Goal: Obtain resource: Download file/media

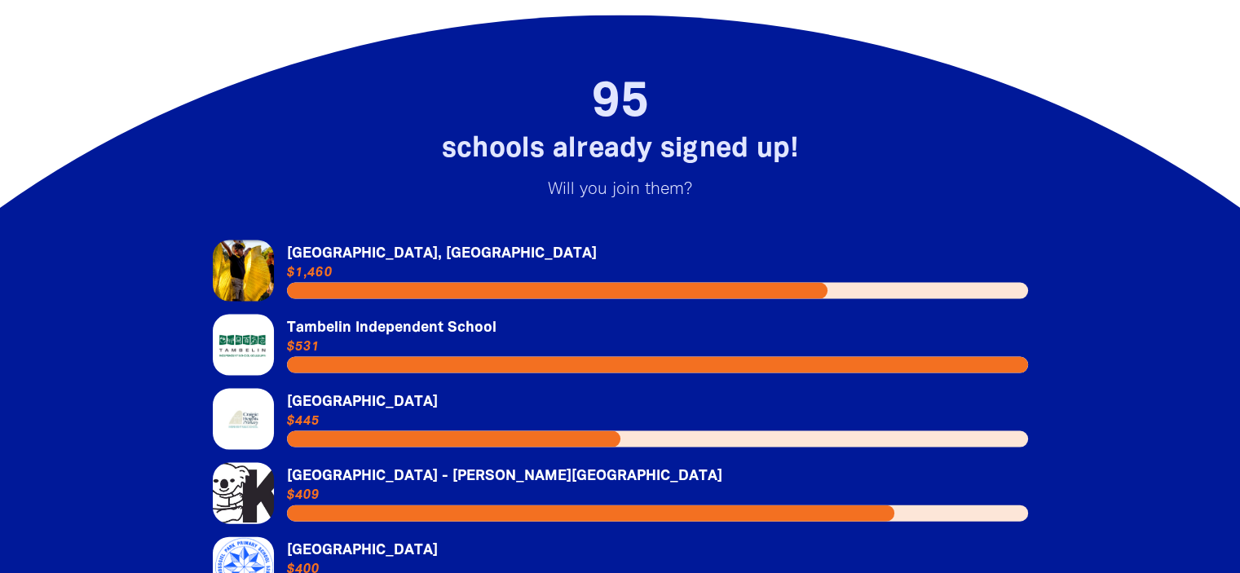
scroll to position [3508, 0]
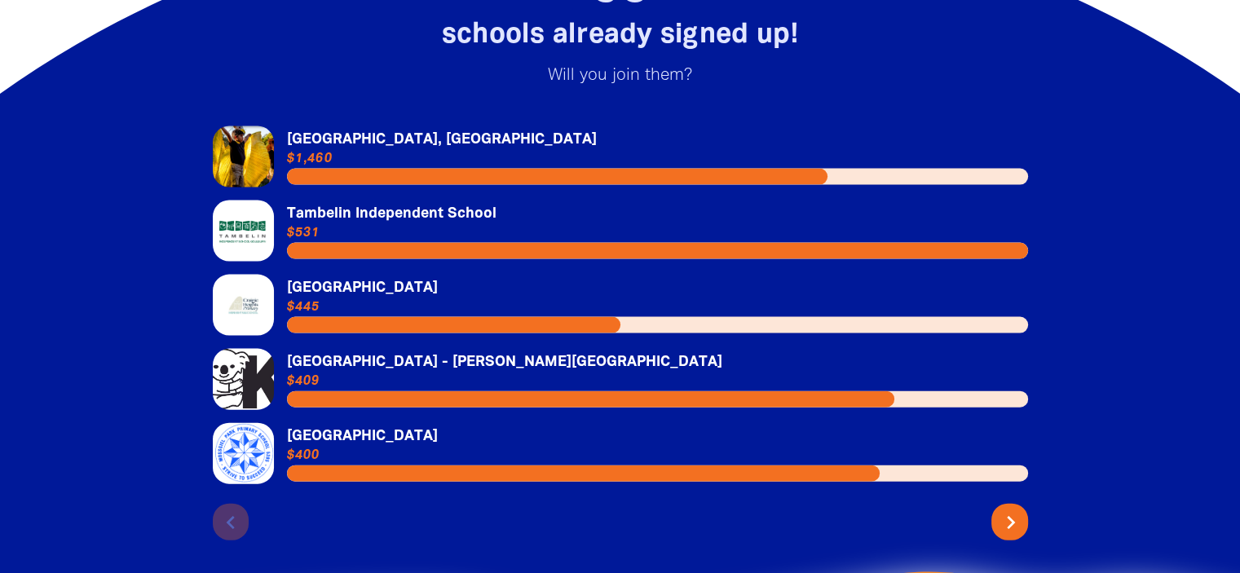
click at [1001, 509] on icon "chevron_right" at bounding box center [1011, 522] width 26 height 26
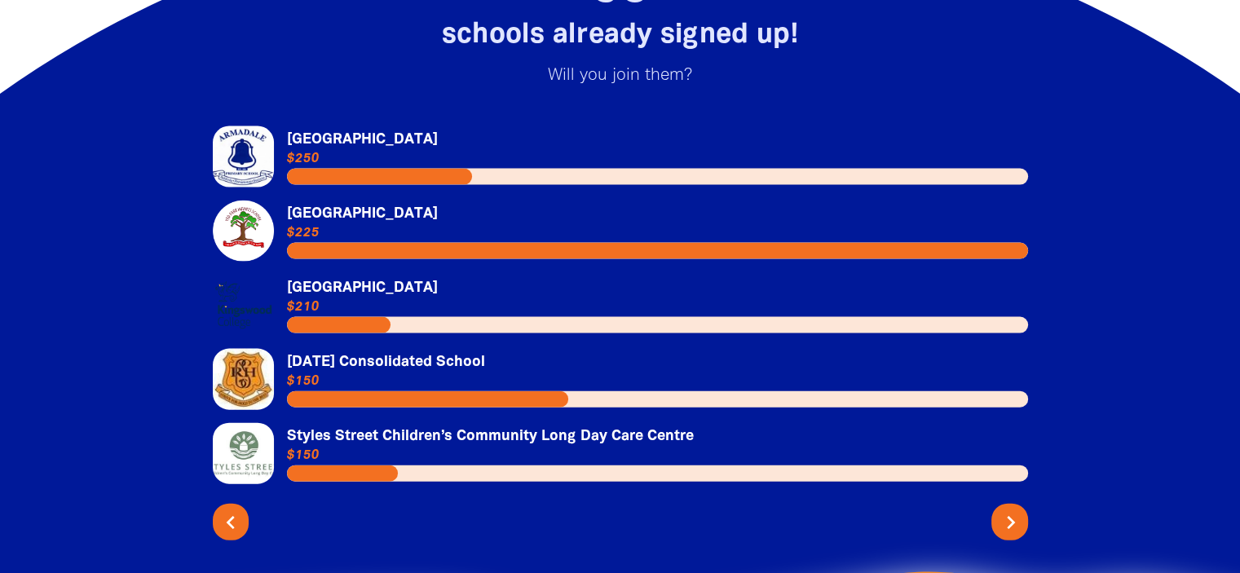
click at [1001, 509] on icon "chevron_right" at bounding box center [1011, 522] width 26 height 26
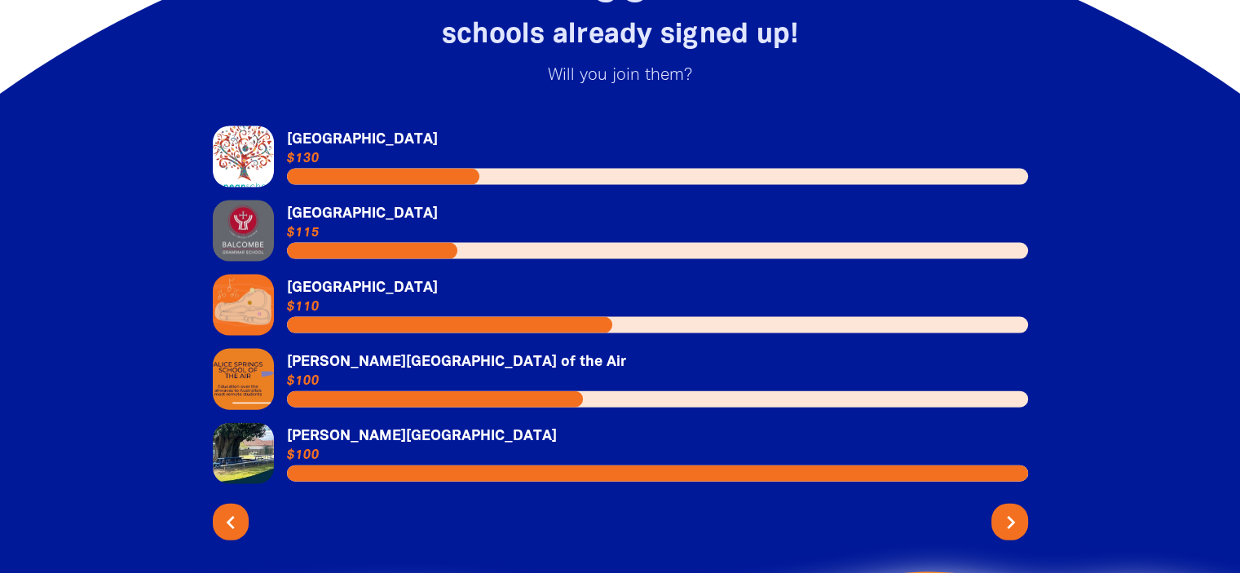
click at [1001, 509] on icon "chevron_right" at bounding box center [1011, 522] width 26 height 26
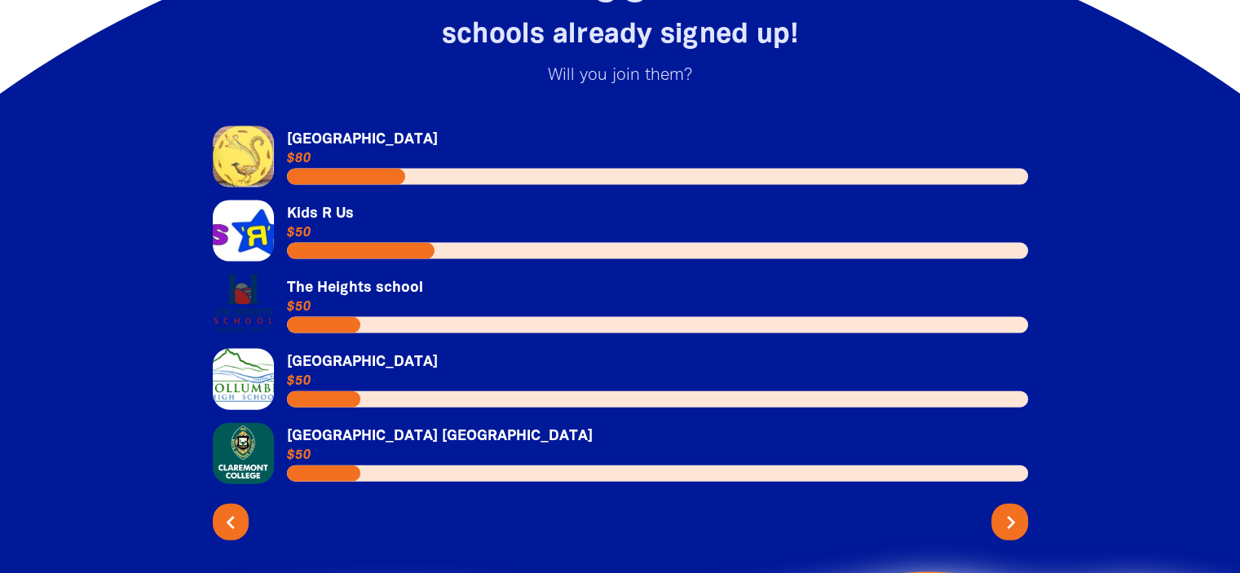
click at [1001, 509] on icon "chevron_right" at bounding box center [1011, 522] width 26 height 26
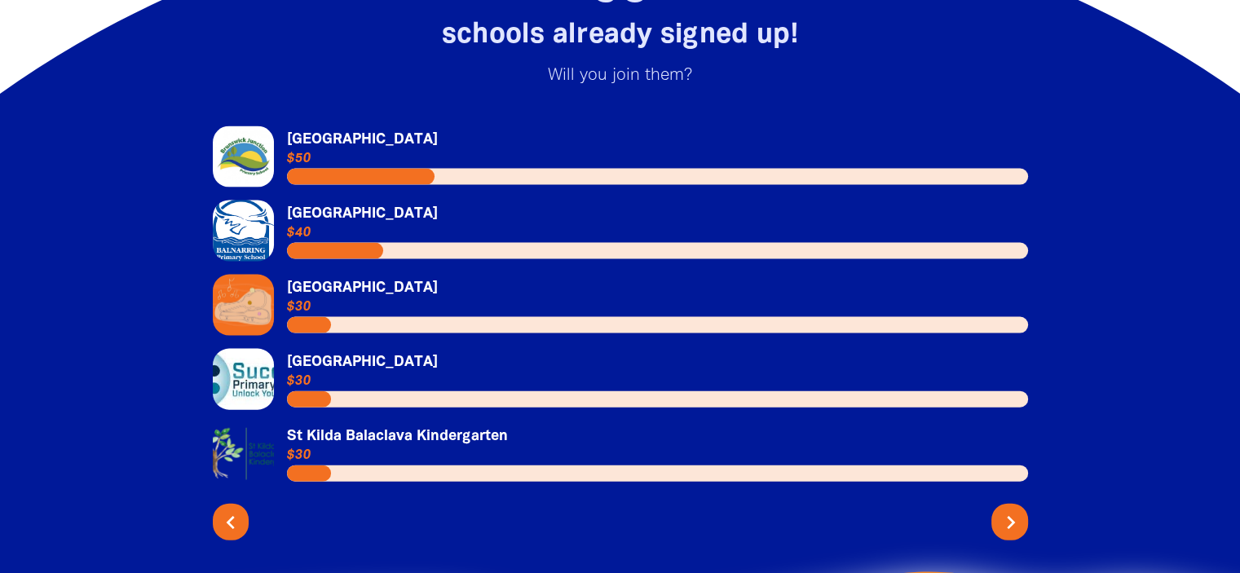
click at [1001, 509] on icon "chevron_right" at bounding box center [1011, 522] width 26 height 26
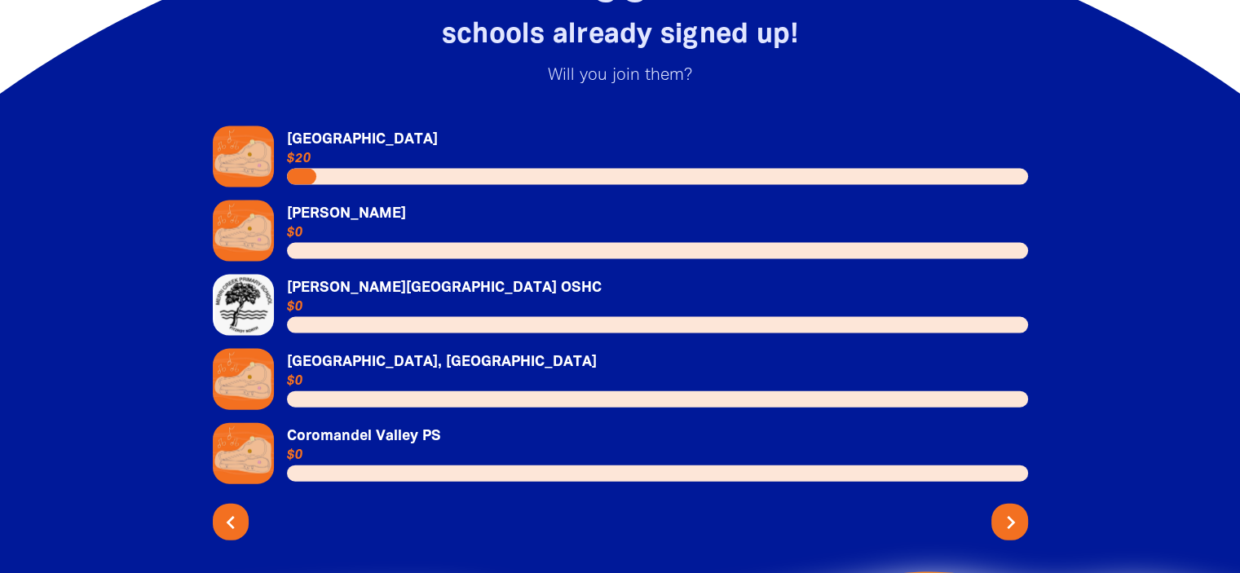
click at [1000, 509] on icon "chevron_right" at bounding box center [1011, 522] width 26 height 26
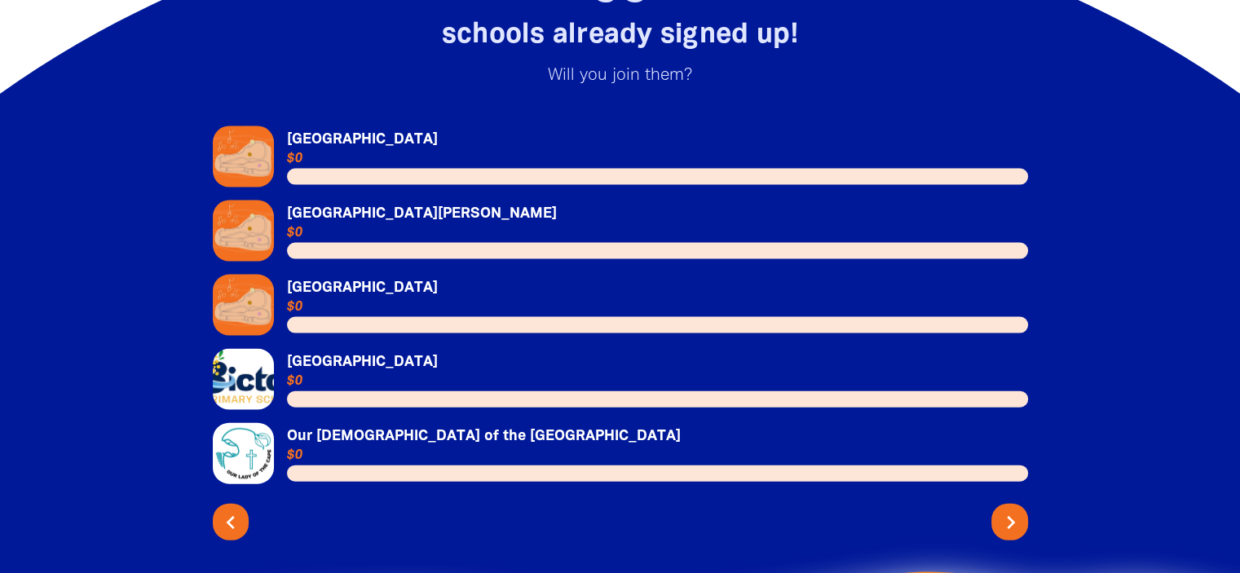
click at [1000, 509] on icon "chevron_right" at bounding box center [1011, 522] width 26 height 26
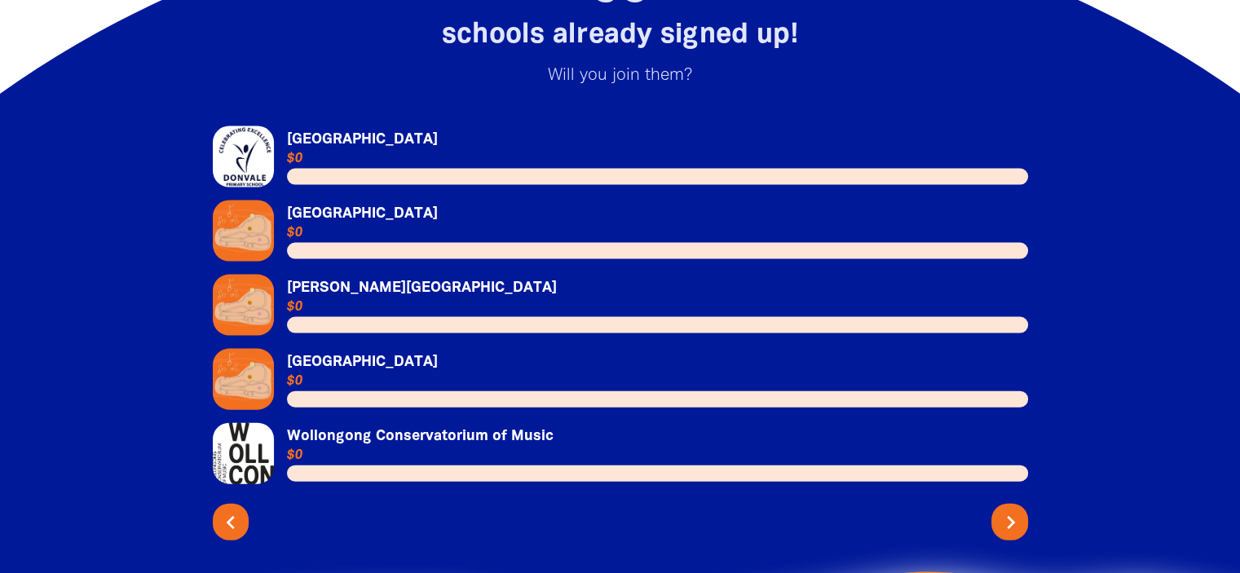
click at [1000, 509] on icon "chevron_right" at bounding box center [1011, 522] width 26 height 26
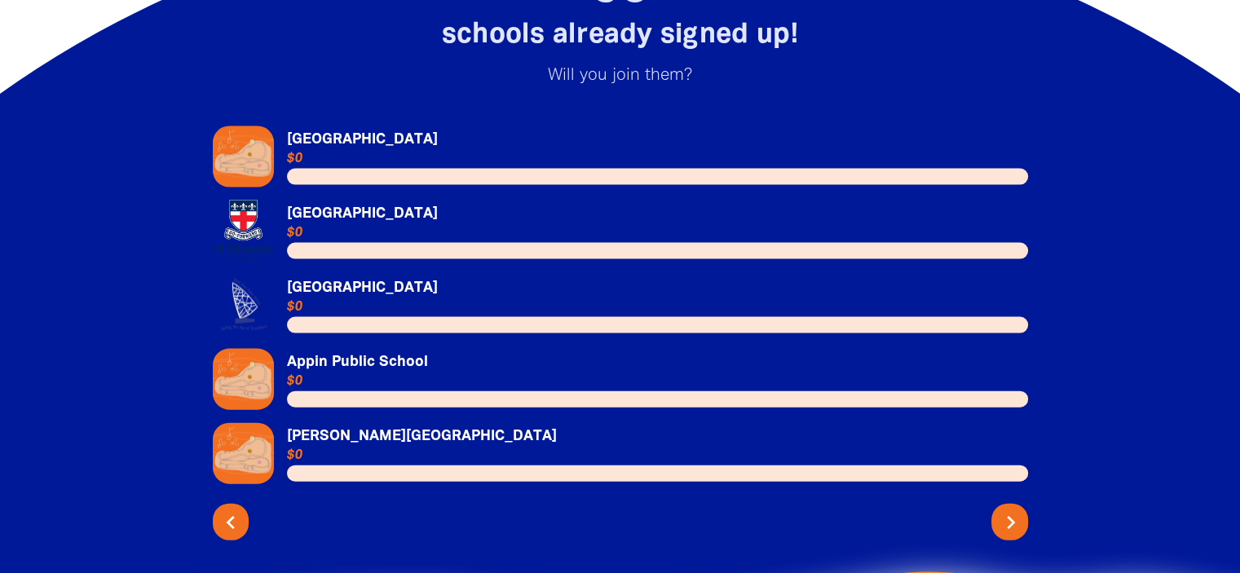
click at [1000, 509] on icon "chevron_right" at bounding box center [1011, 522] width 26 height 26
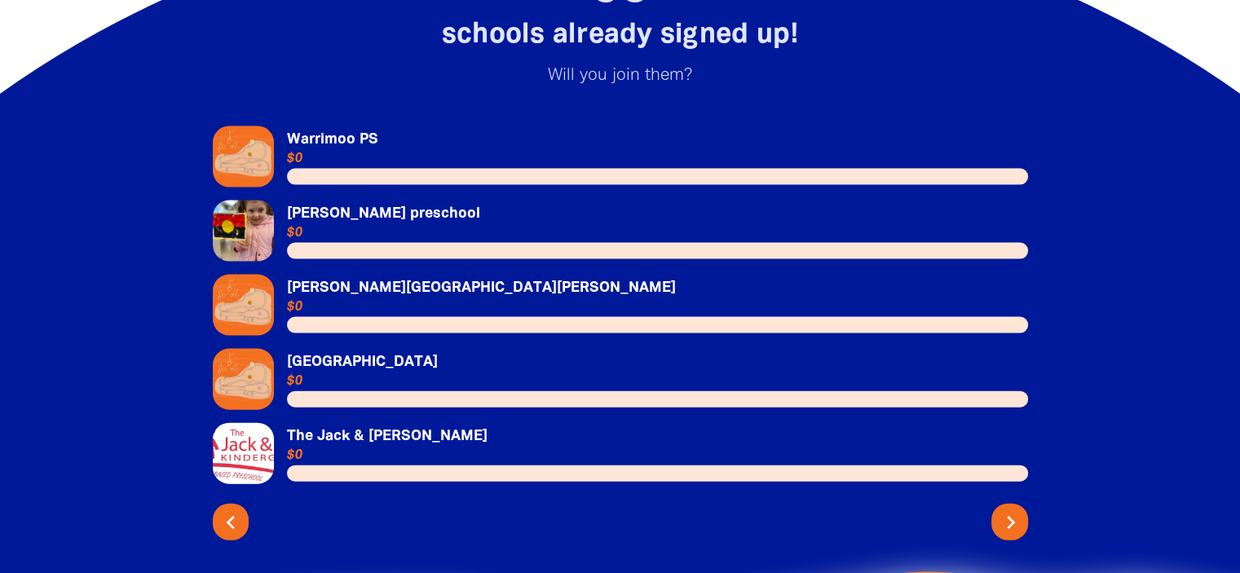
click at [1000, 509] on icon "chevron_right" at bounding box center [1011, 522] width 26 height 26
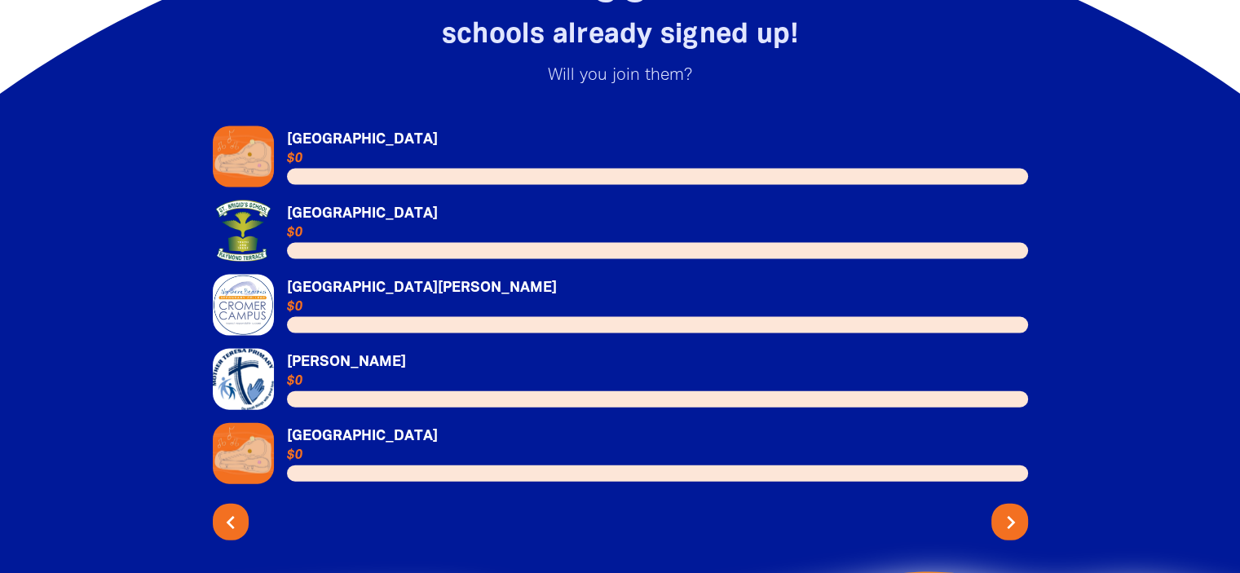
click at [1000, 509] on icon "chevron_right" at bounding box center [1011, 522] width 26 height 26
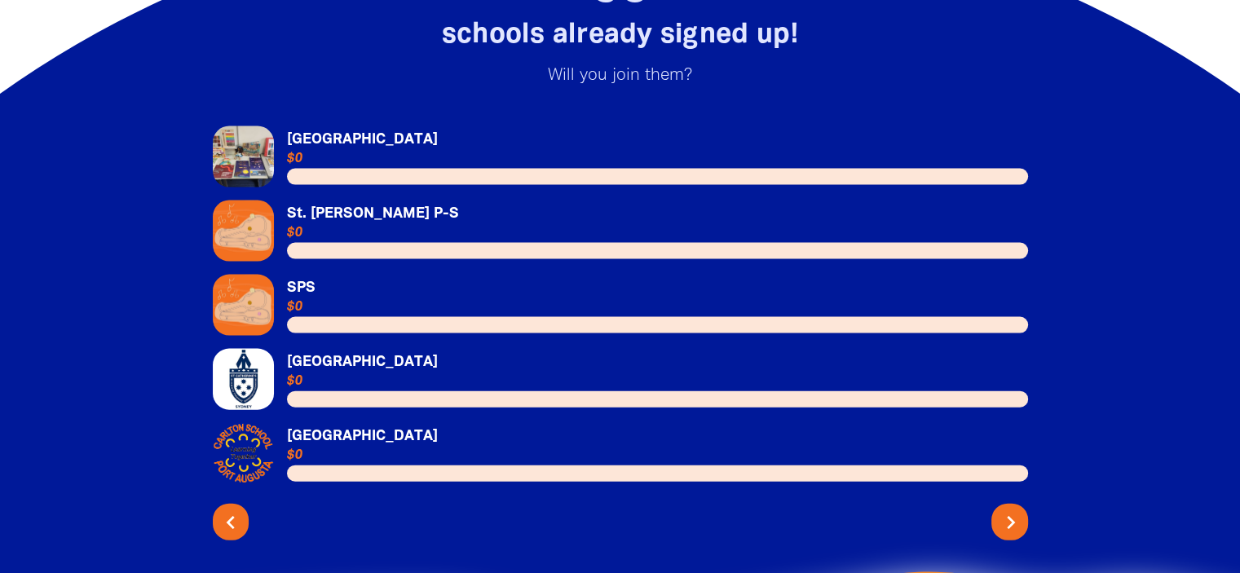
click at [1000, 509] on icon "chevron_right" at bounding box center [1011, 522] width 26 height 26
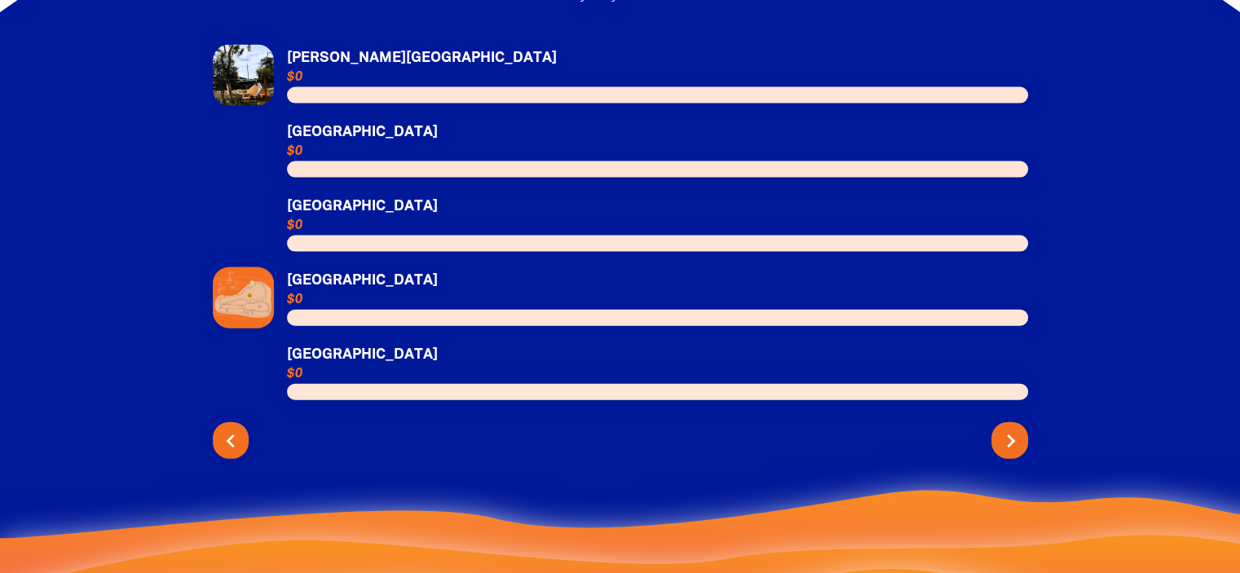
scroll to position [3591, 0]
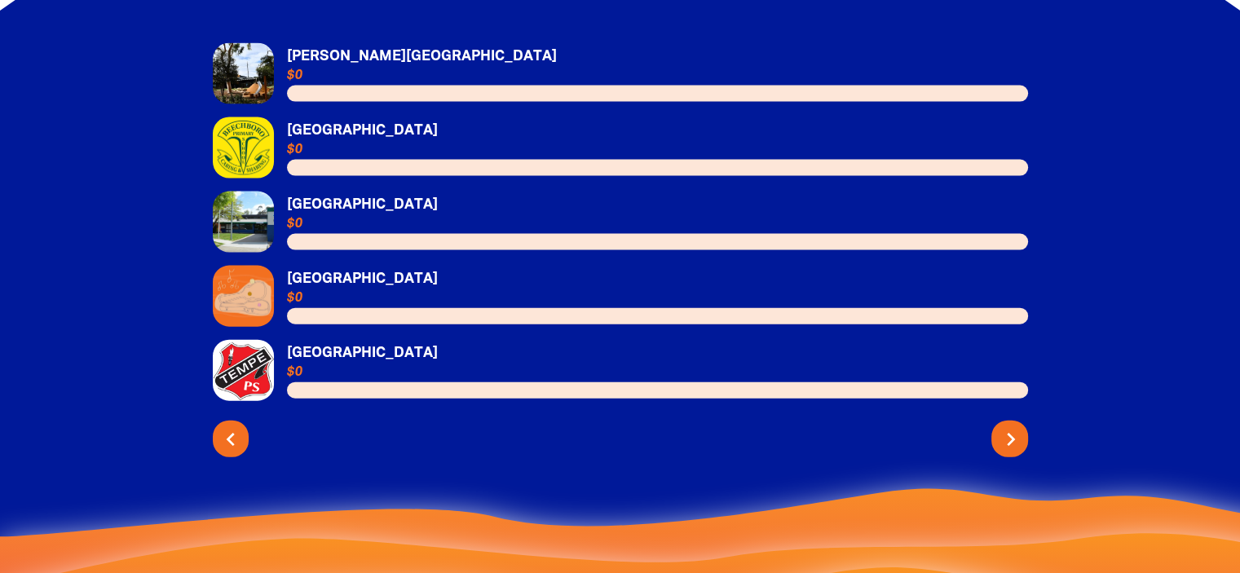
click at [1004, 426] on icon "chevron_right" at bounding box center [1011, 439] width 26 height 26
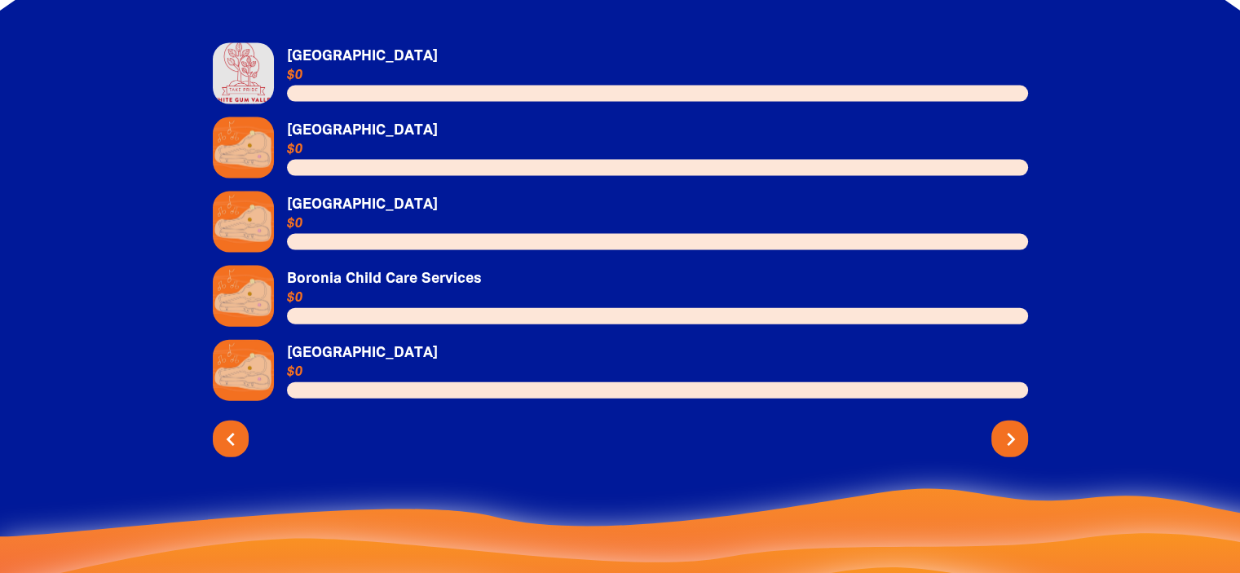
click at [1004, 426] on icon "chevron_right" at bounding box center [1011, 439] width 26 height 26
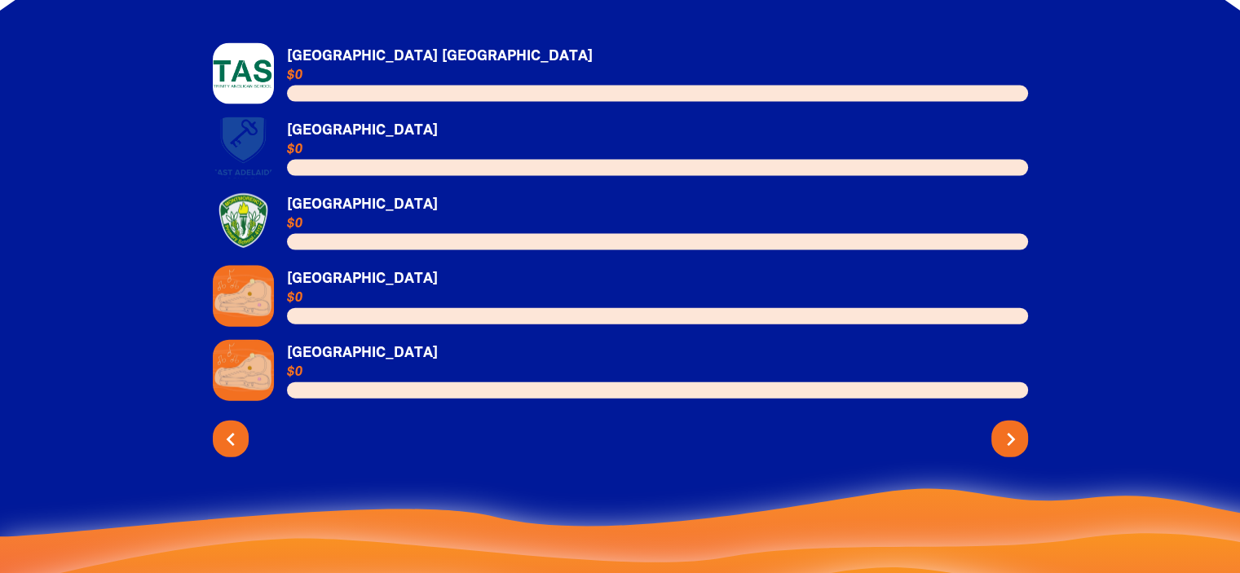
click at [1004, 426] on icon "chevron_right" at bounding box center [1011, 439] width 26 height 26
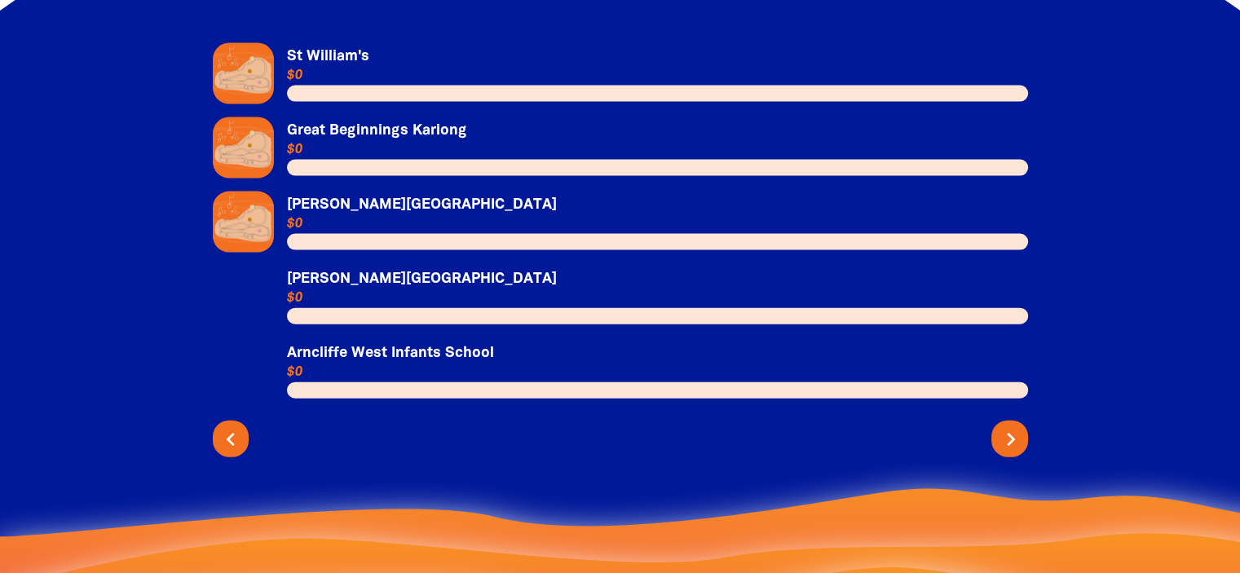
click at [1004, 426] on icon "chevron_right" at bounding box center [1011, 439] width 26 height 26
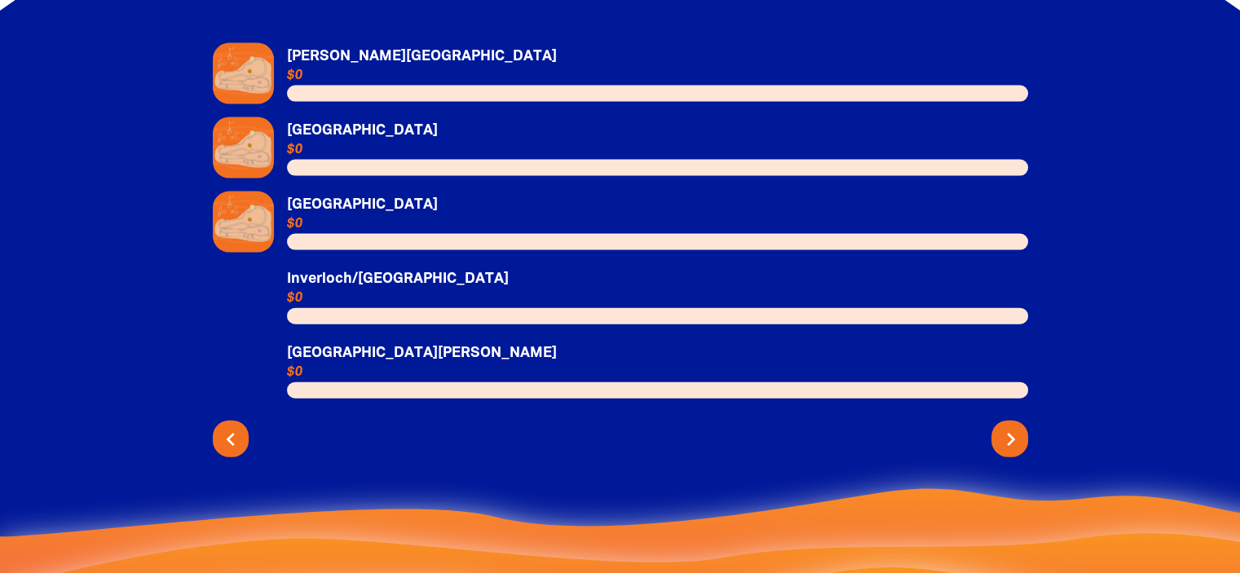
click at [1004, 426] on icon "chevron_right" at bounding box center [1011, 439] width 26 height 26
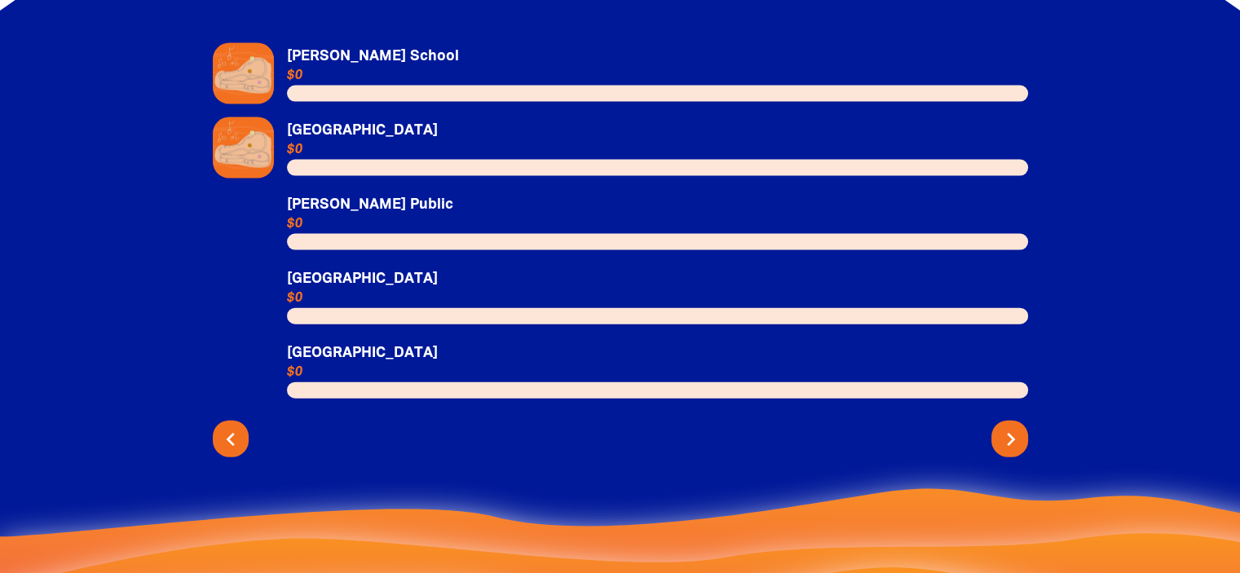
click at [1004, 426] on icon "chevron_right" at bounding box center [1011, 439] width 26 height 26
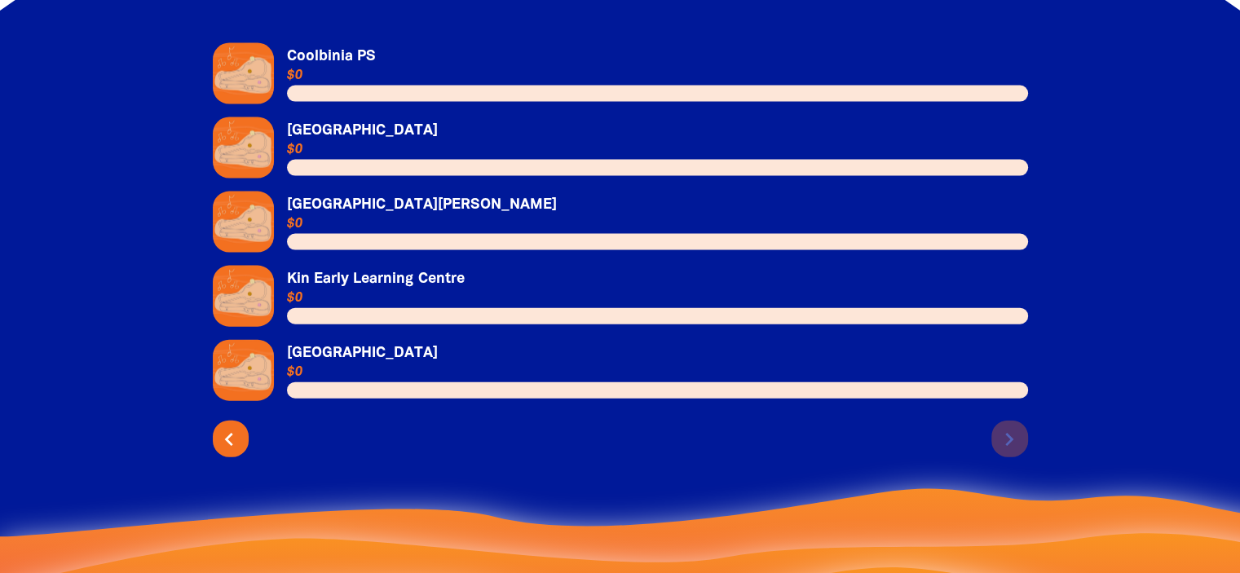
click at [230, 426] on icon "chevron_left" at bounding box center [229, 439] width 26 height 26
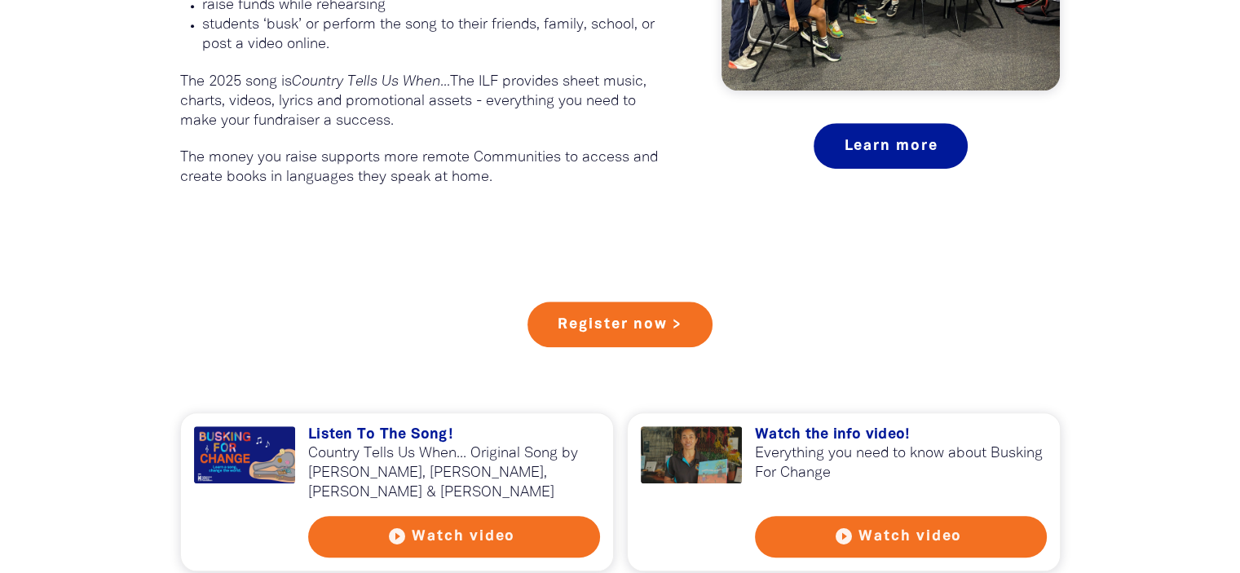
scroll to position [1255, 0]
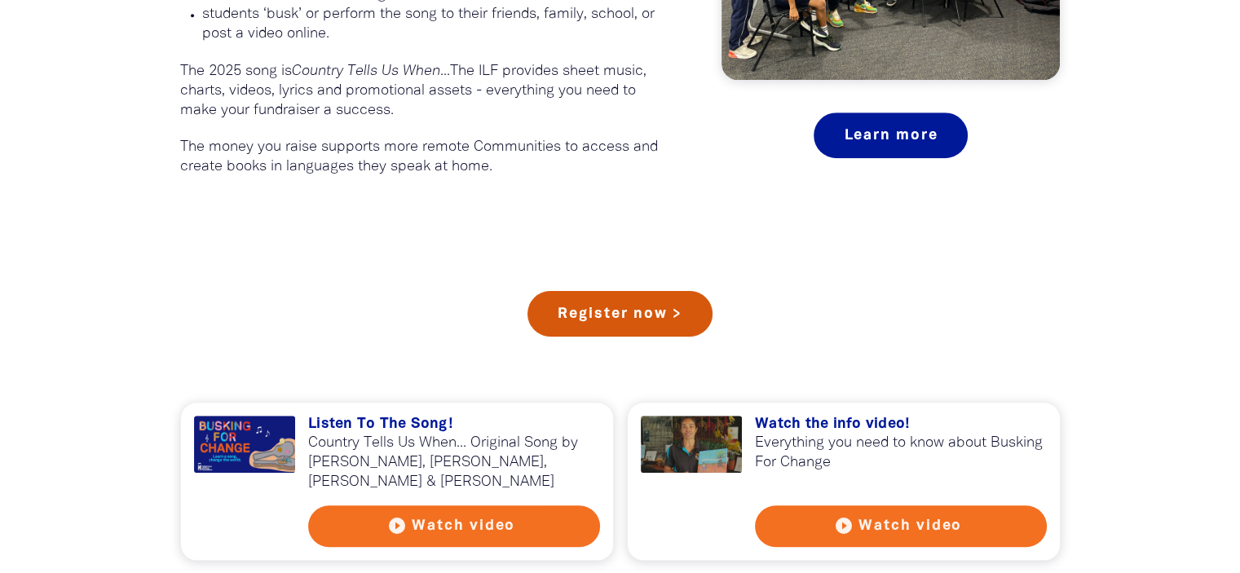
click at [628, 306] on link "Register now >" at bounding box center [619, 314] width 185 height 46
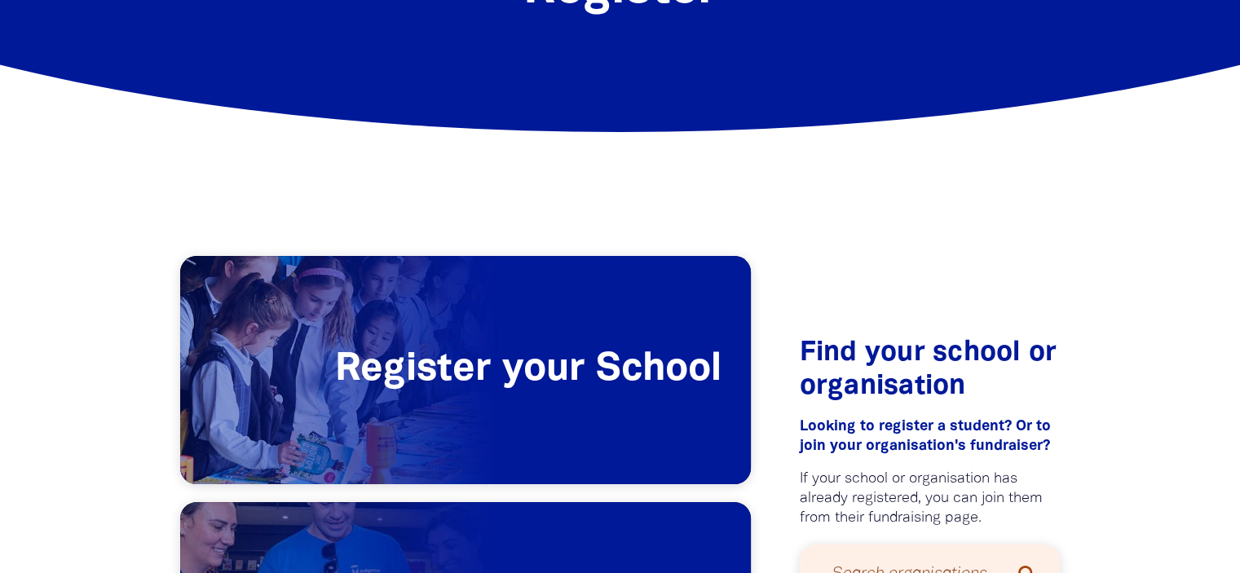
scroll to position [266, 0]
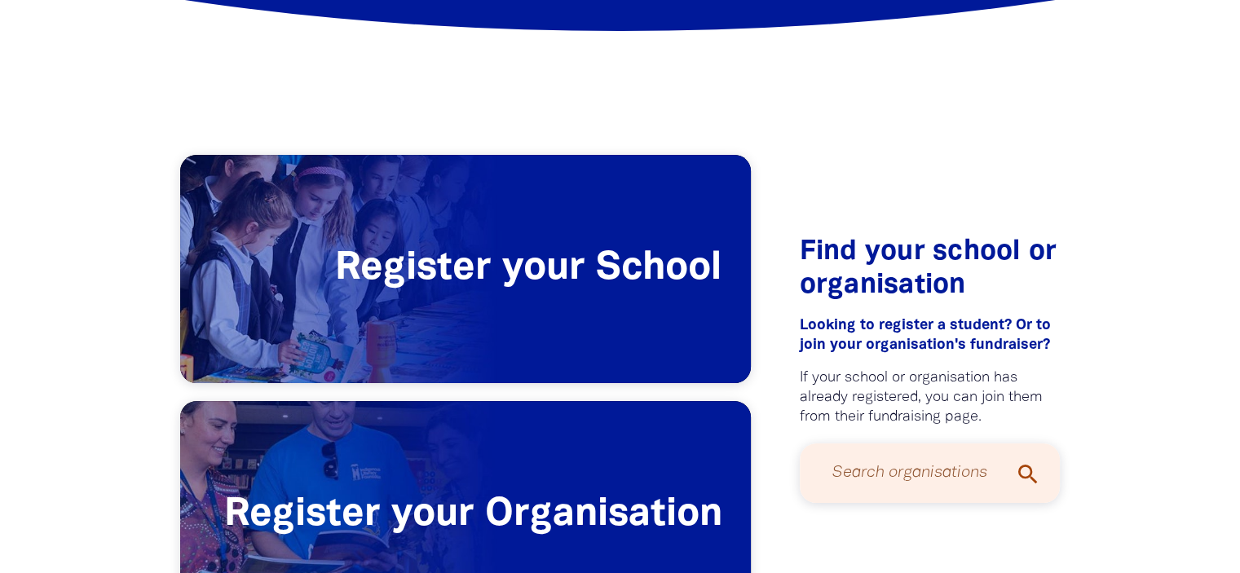
click at [917, 452] on input "Search organisations" at bounding box center [930, 473] width 228 height 43
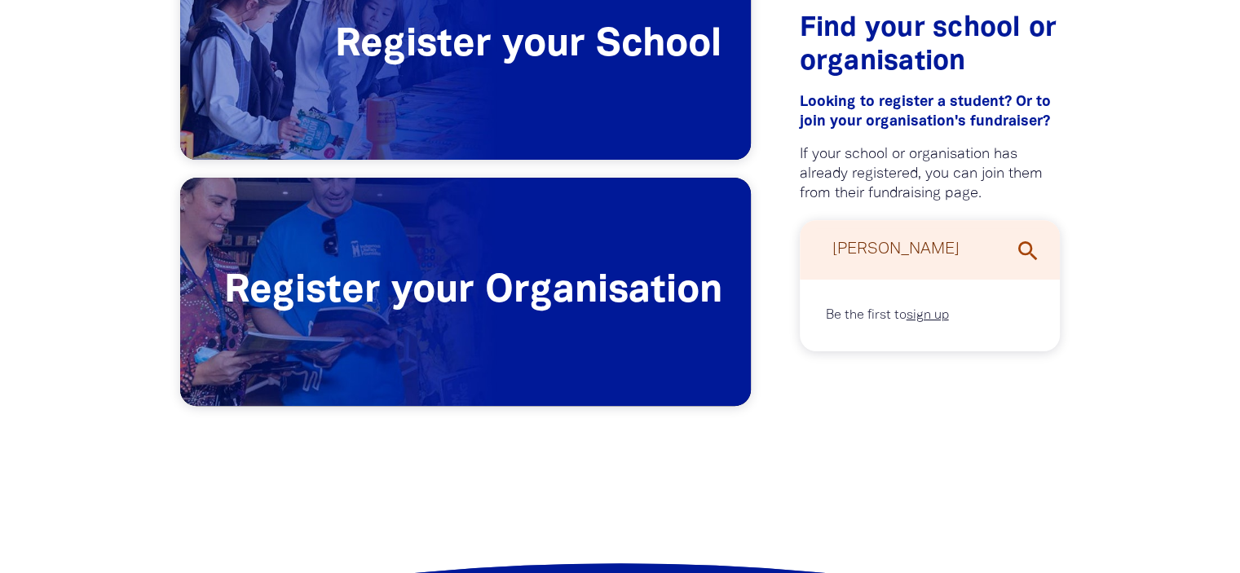
scroll to position [490, 0]
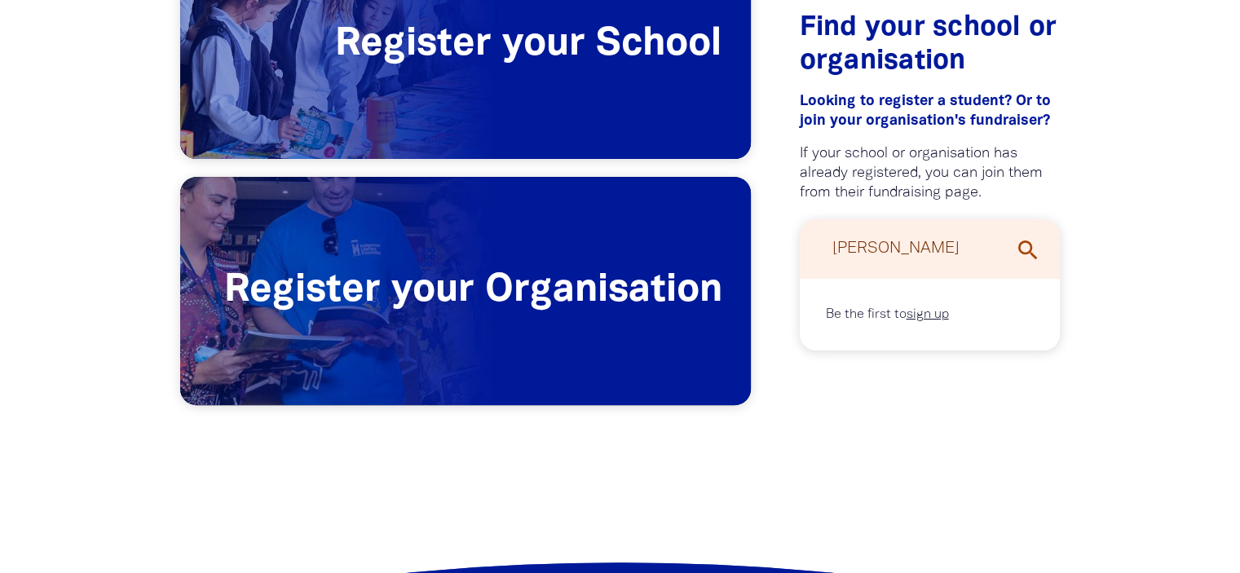
click at [891, 417] on div "Find your school or organisation﻿ Looking to register a student?﻿ Or to join yo…" at bounding box center [930, 184] width 310 height 475
click at [901, 249] on input "redfern" at bounding box center [930, 248] width 228 height 43
type input "r"
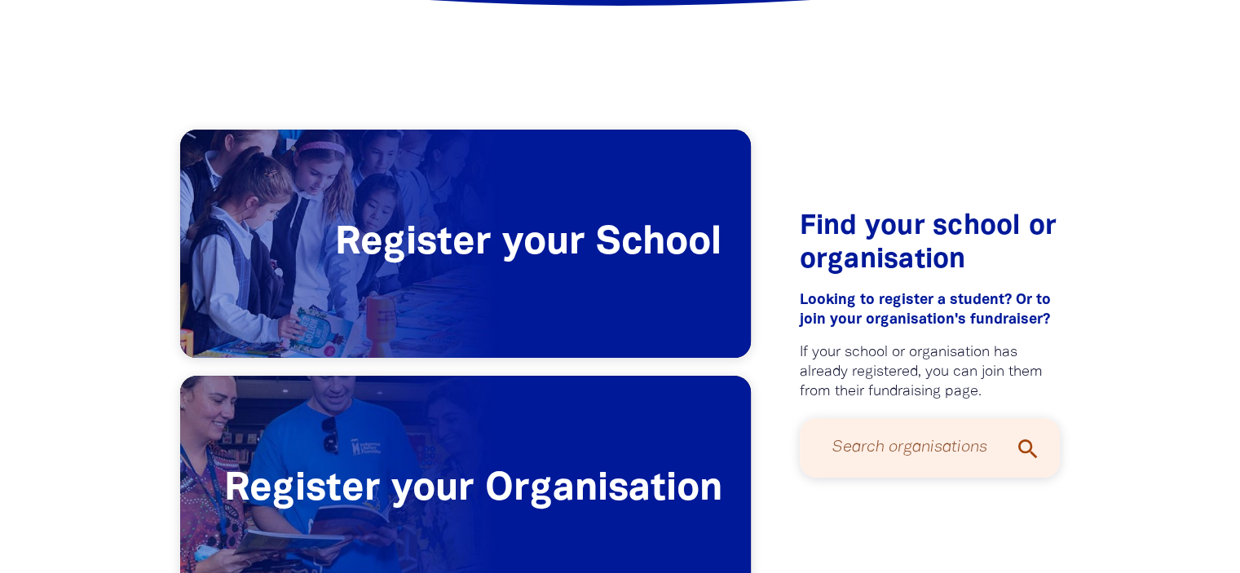
scroll to position [254, 0]
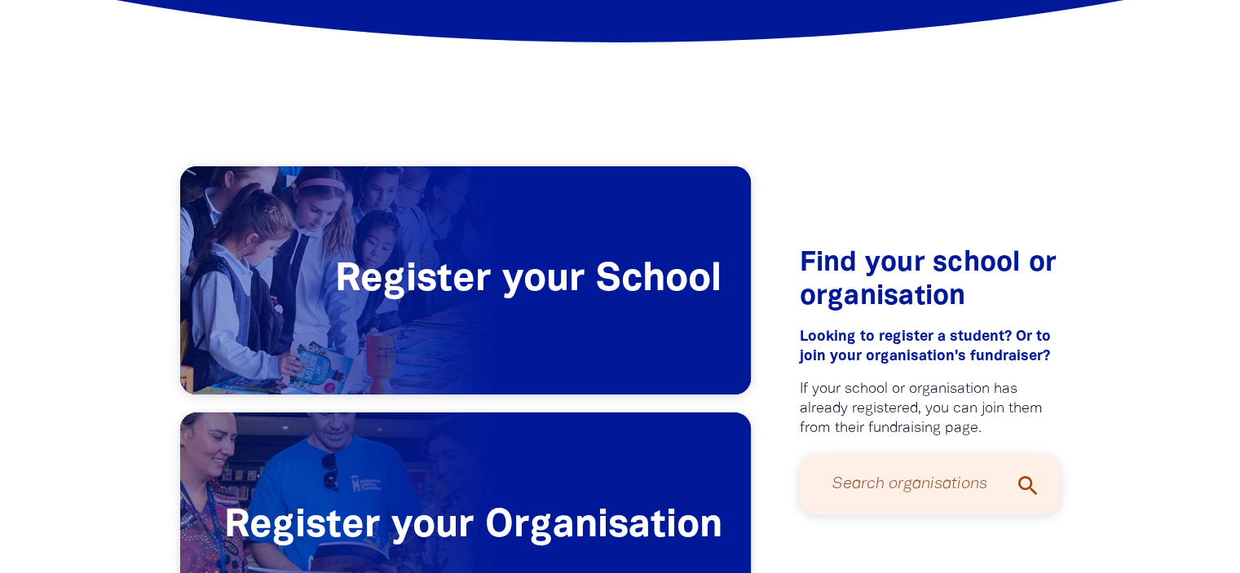
click at [640, 118] on div "Register your School Register your Organisation Find your school or organisatio…" at bounding box center [620, 420] width 978 height 769
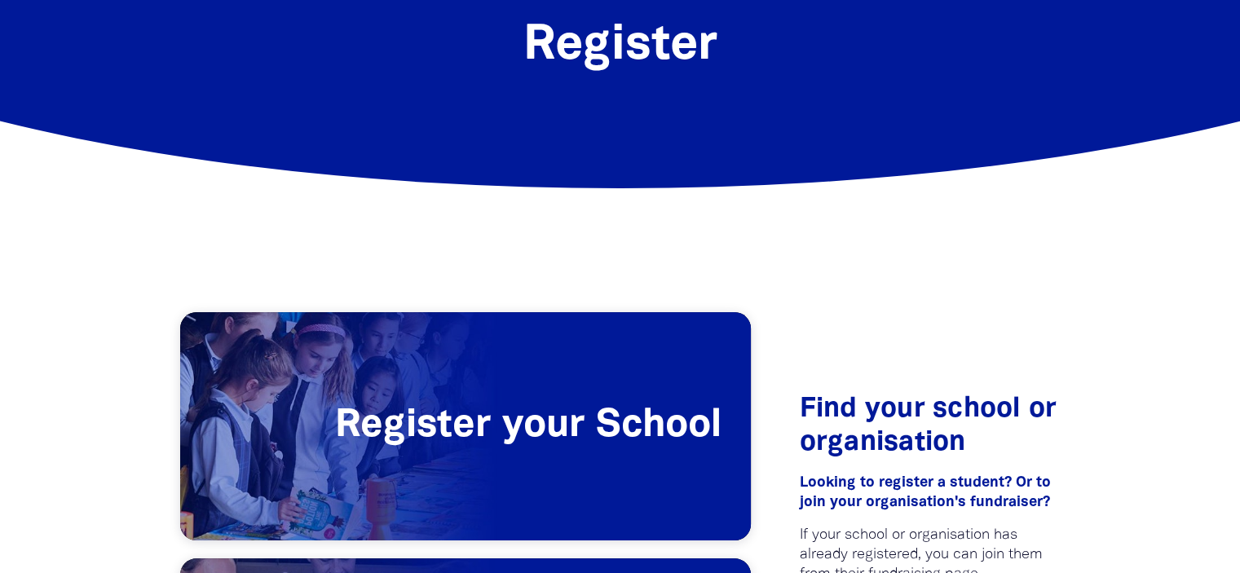
scroll to position [0, 0]
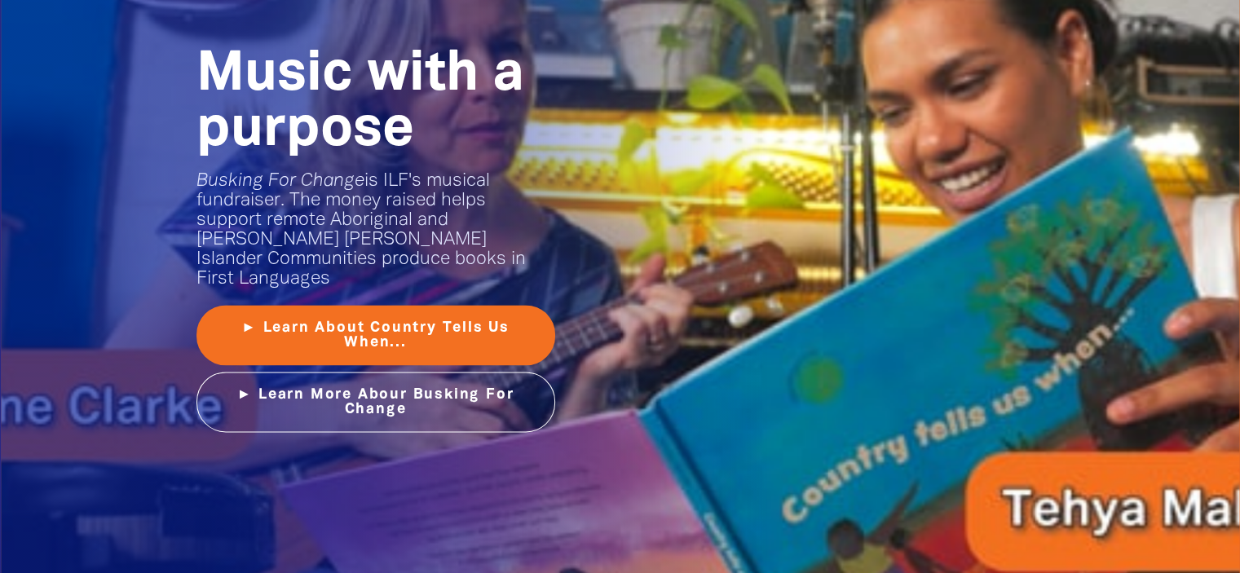
scroll to position [2080, 0]
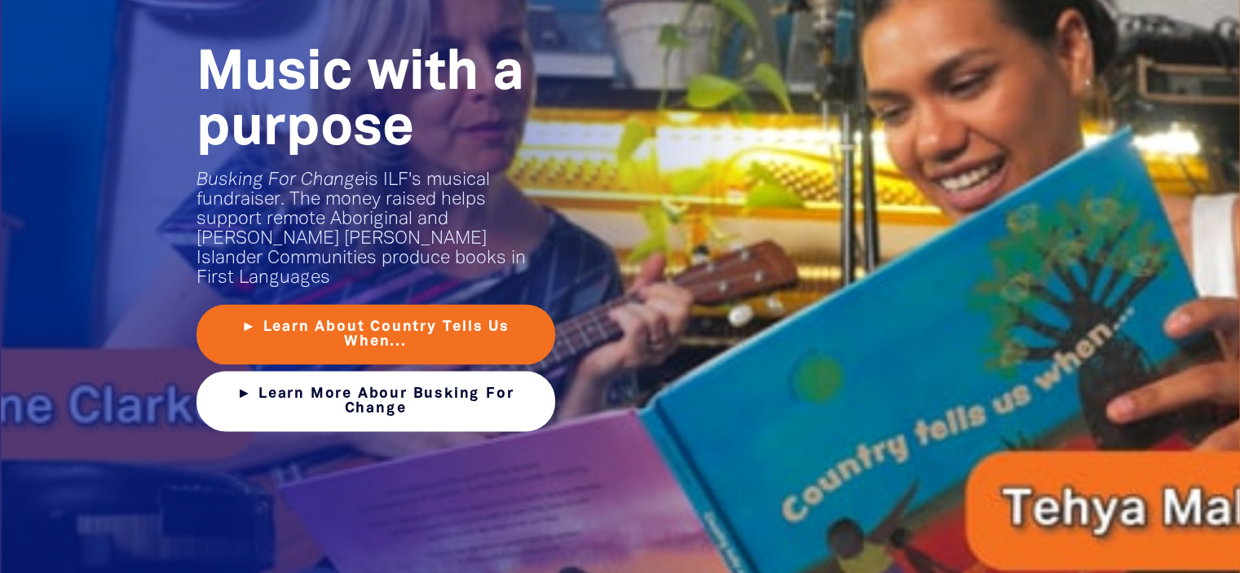
click at [470, 377] on link "► Learn More Abour Busking For Change" at bounding box center [375, 401] width 359 height 60
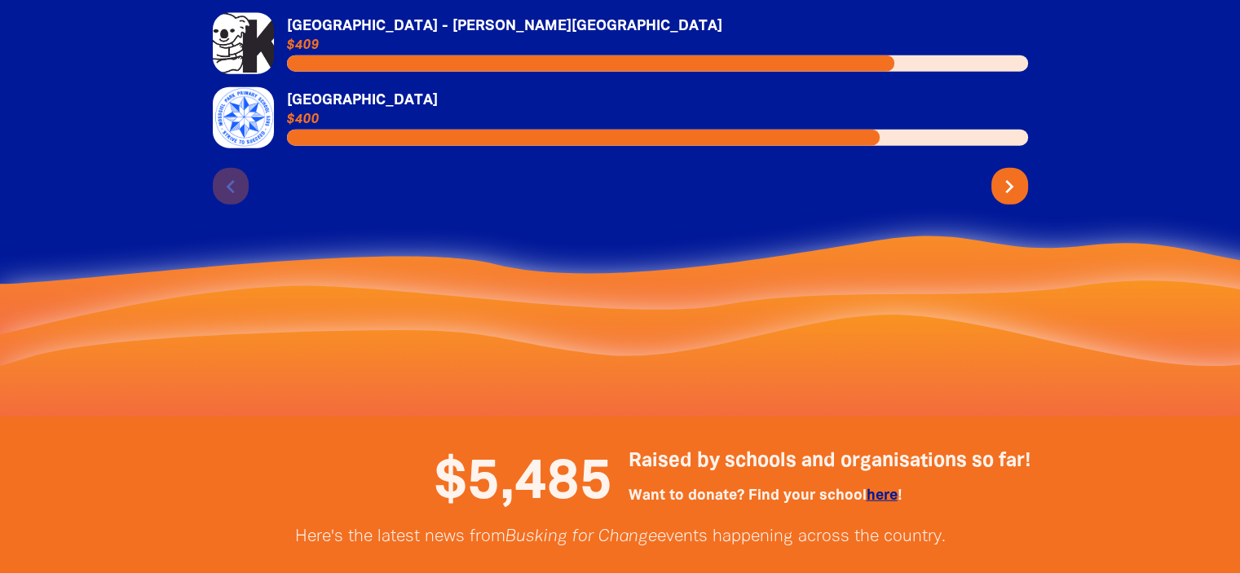
scroll to position [3844, 0]
click at [227, 161] on div "chevron_left chevron_right" at bounding box center [620, 182] width 815 height 43
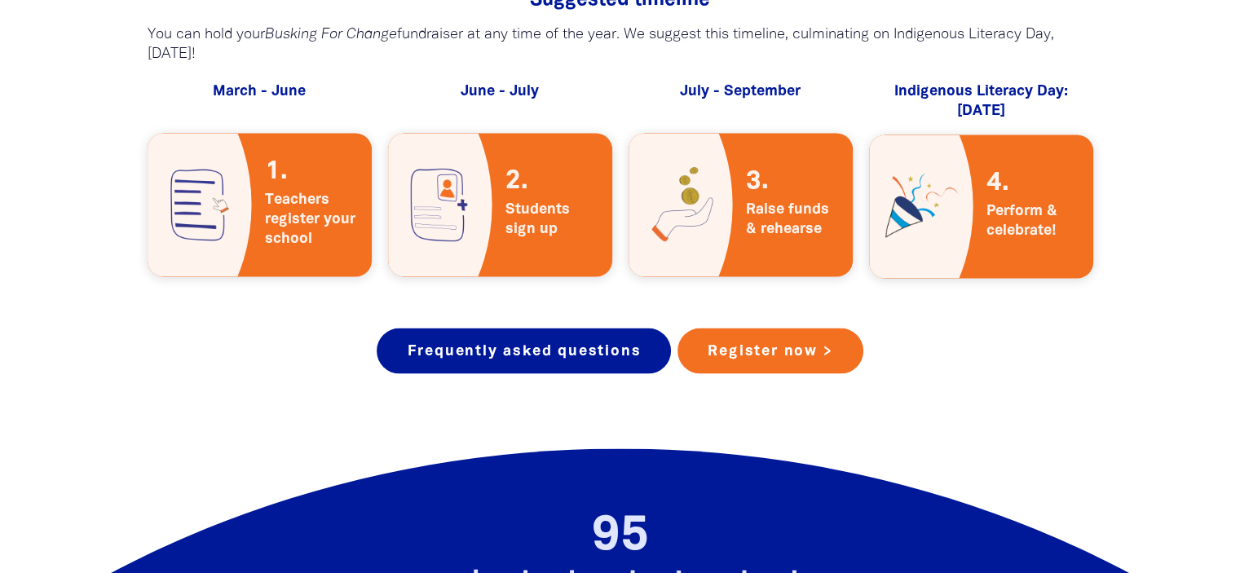
scroll to position [3003, 0]
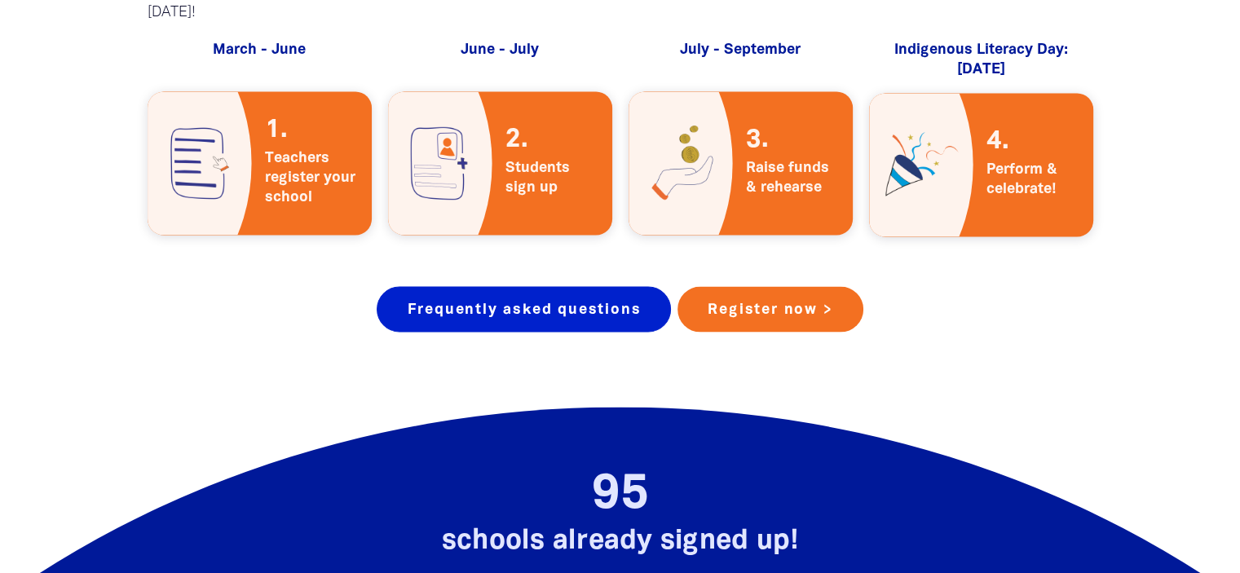
click at [600, 293] on link "Frequently asked questions" at bounding box center [524, 309] width 294 height 46
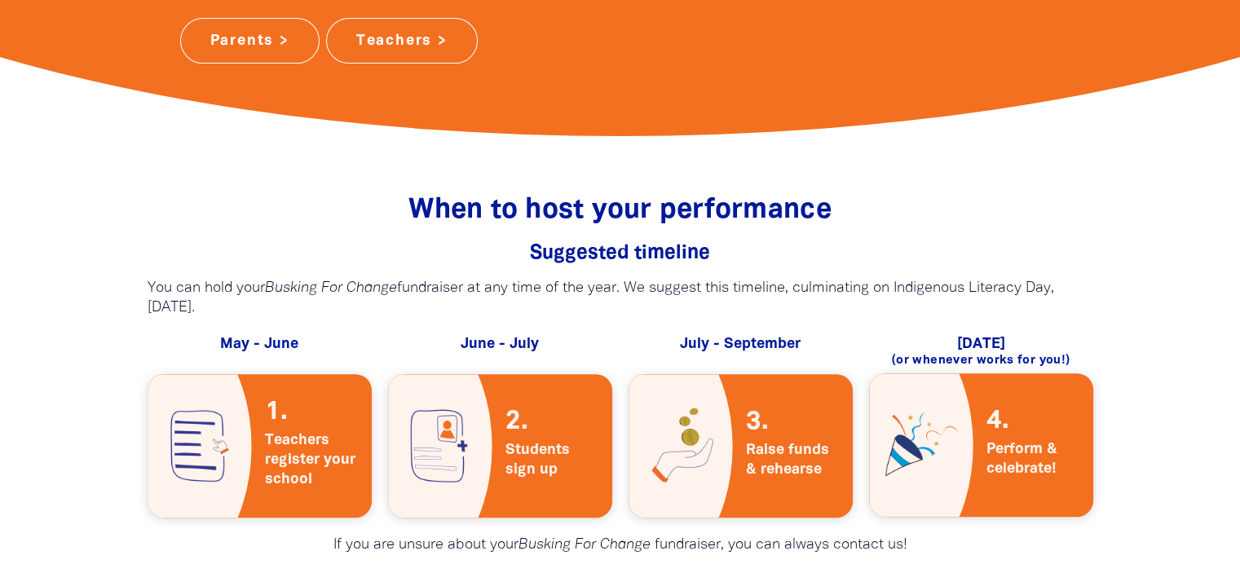
scroll to position [612, 0]
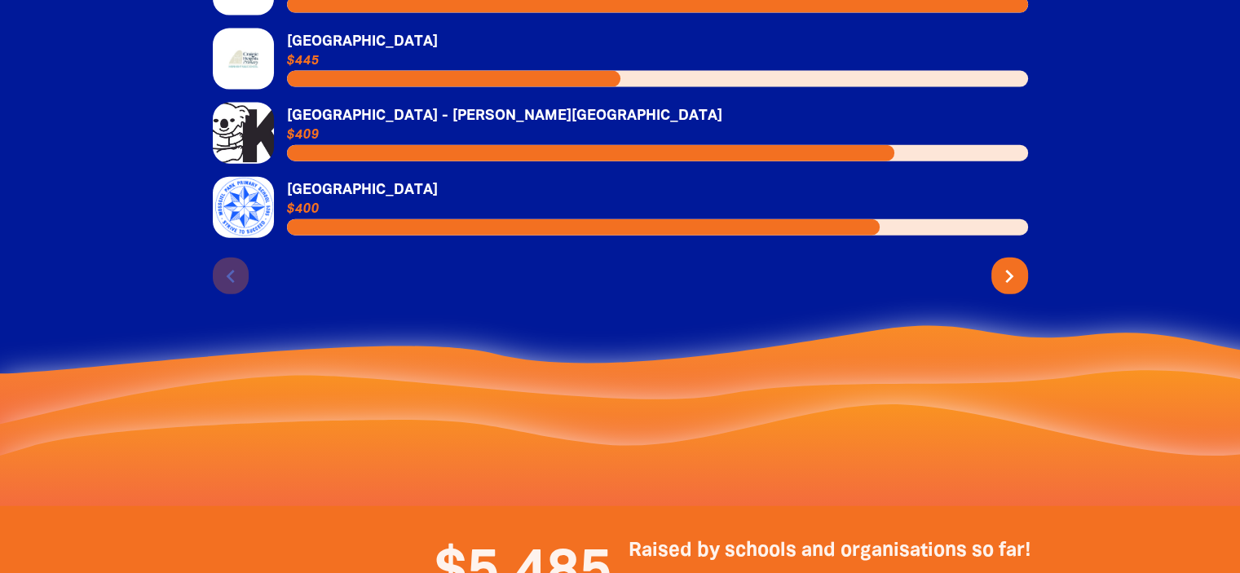
scroll to position [3756, 0]
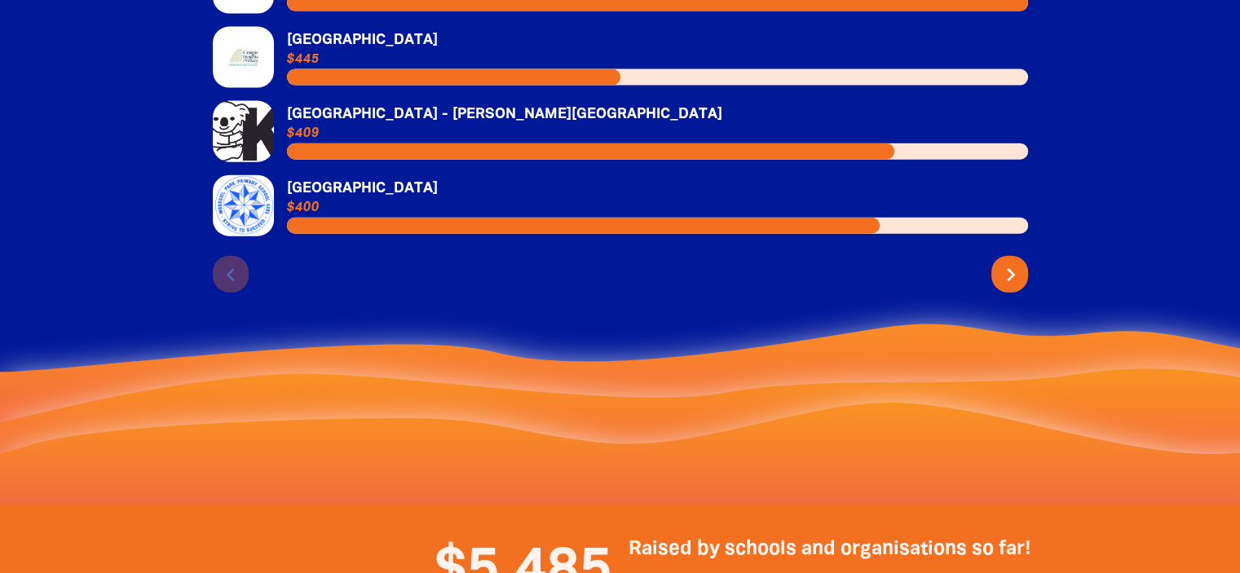
click at [1005, 262] on icon "chevron_right" at bounding box center [1011, 275] width 26 height 26
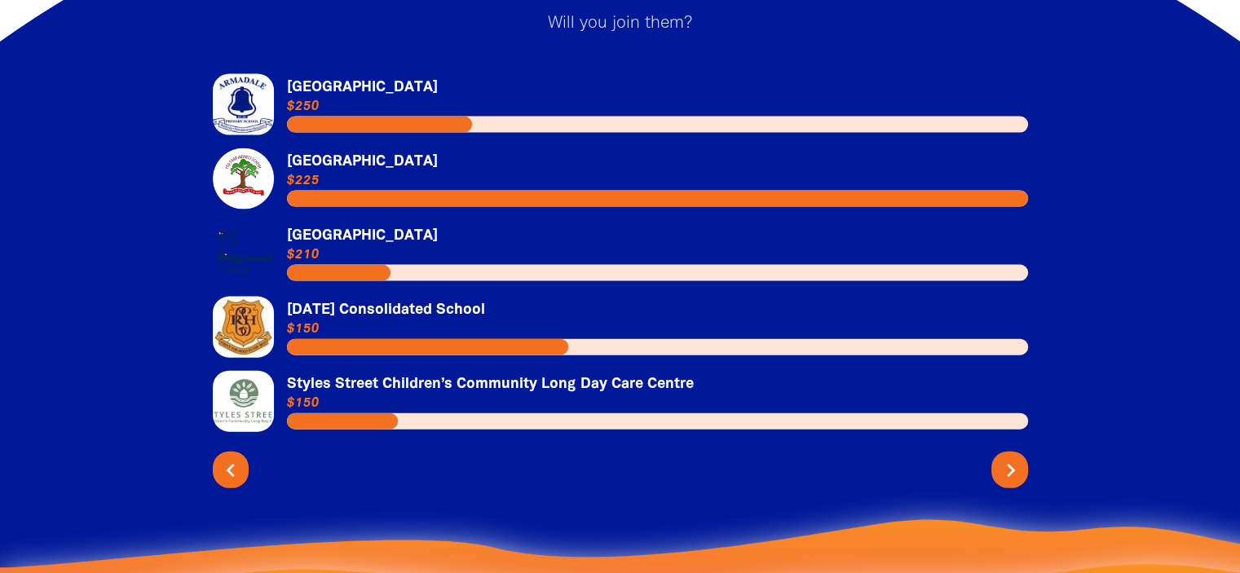
scroll to position [3534, 0]
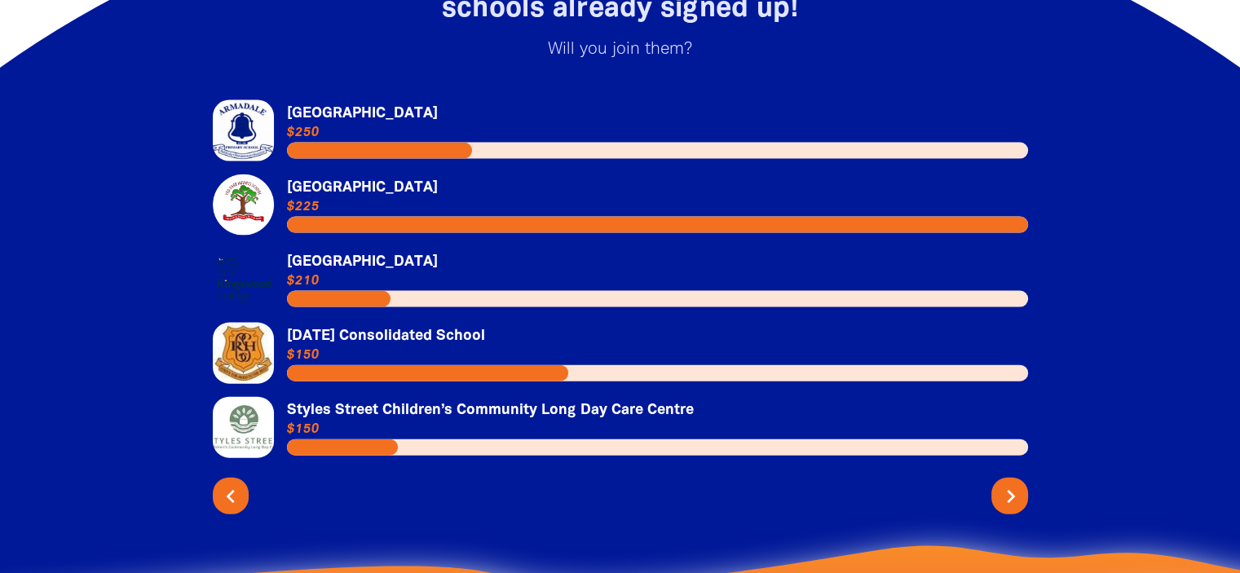
click at [1007, 483] on icon "chevron_right" at bounding box center [1011, 496] width 26 height 26
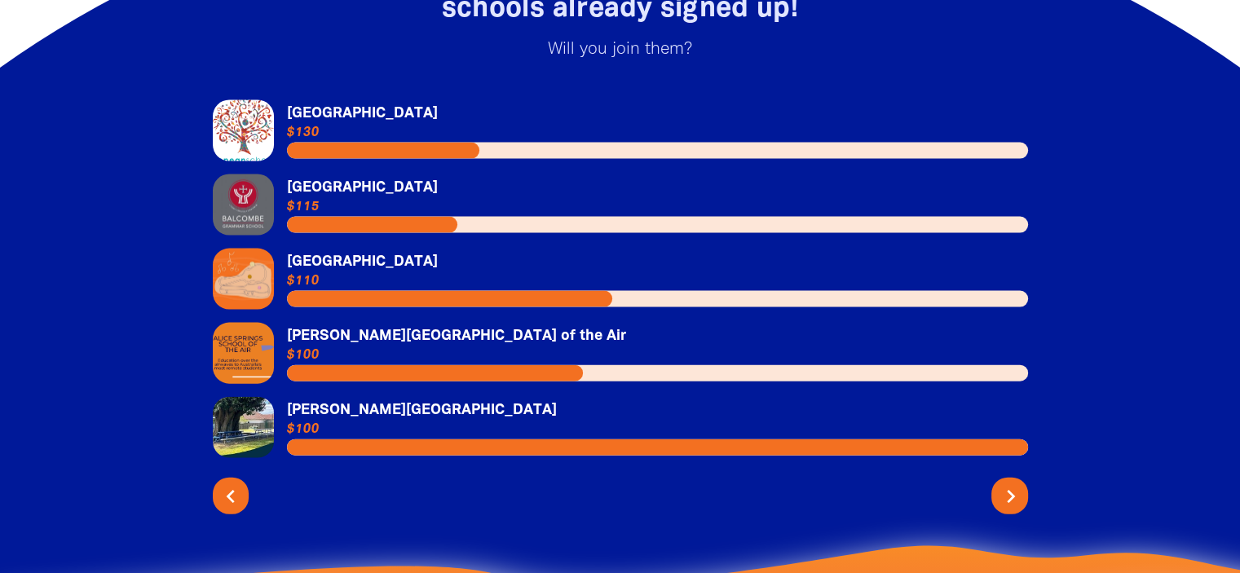
click at [1007, 483] on icon "chevron_right" at bounding box center [1011, 496] width 26 height 26
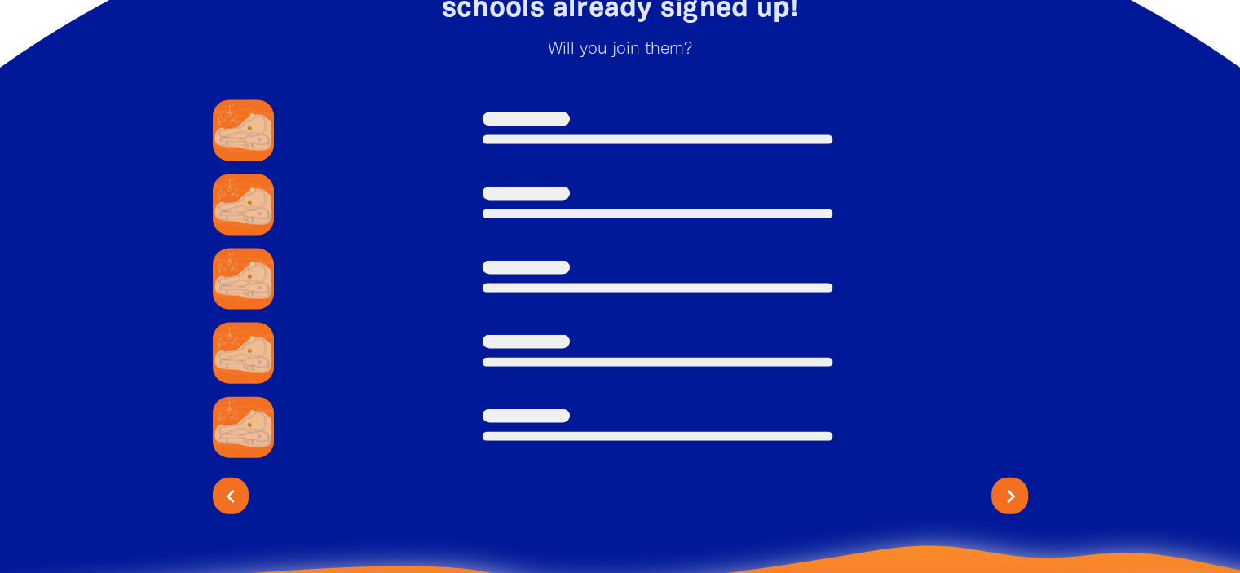
click at [1007, 483] on icon "chevron_right" at bounding box center [1011, 496] width 26 height 26
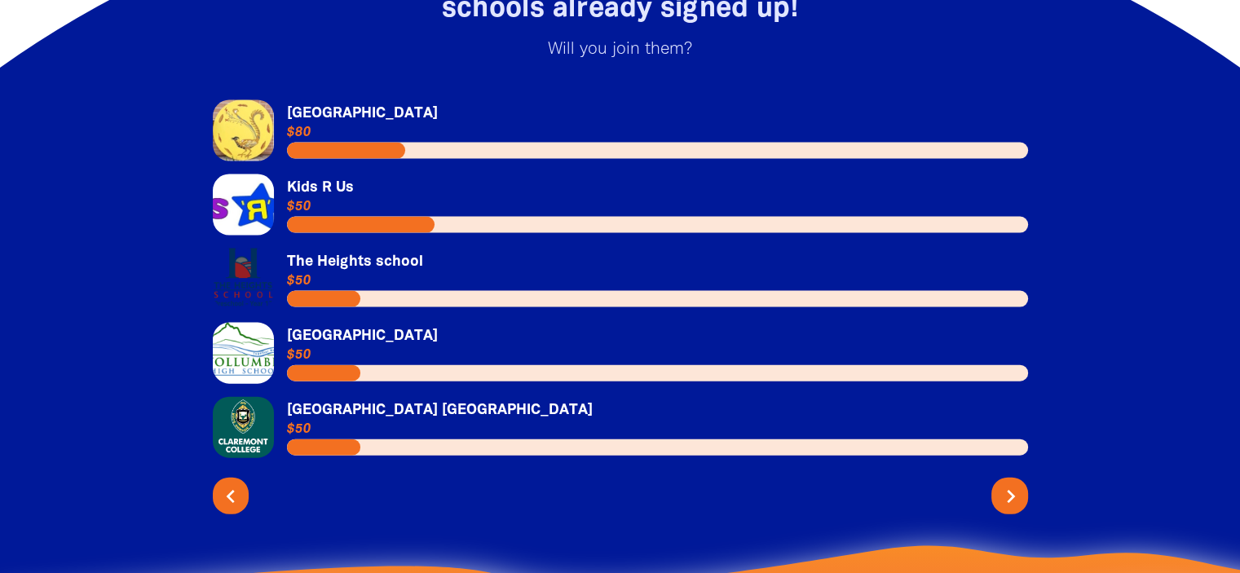
click at [1007, 483] on icon "chevron_right" at bounding box center [1011, 496] width 26 height 26
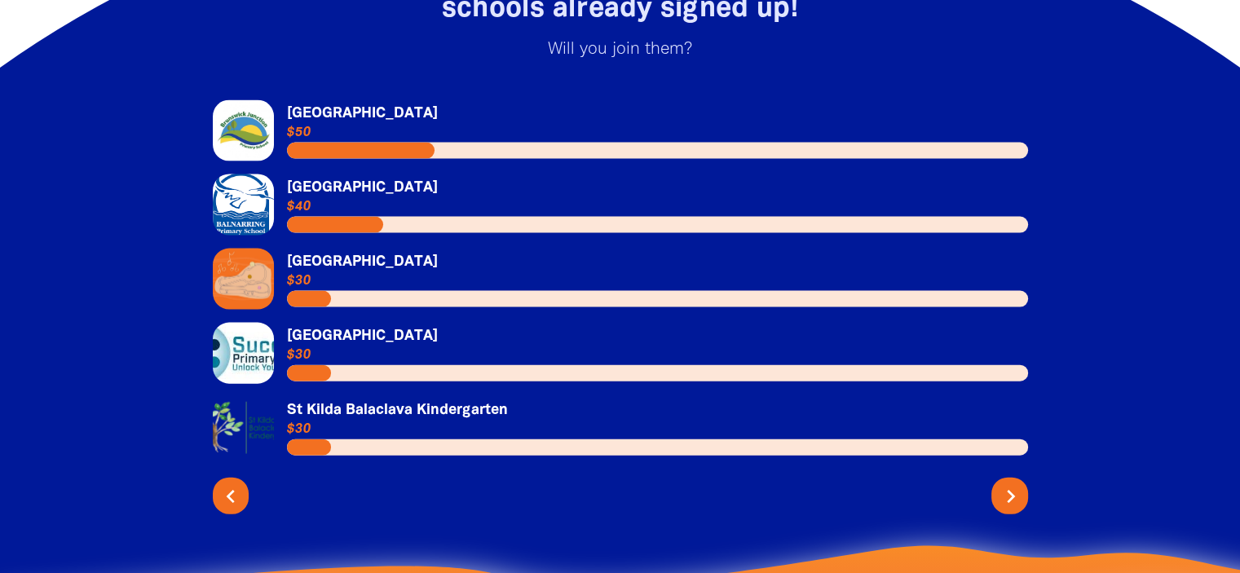
click at [1004, 483] on icon "chevron_right" at bounding box center [1011, 496] width 26 height 26
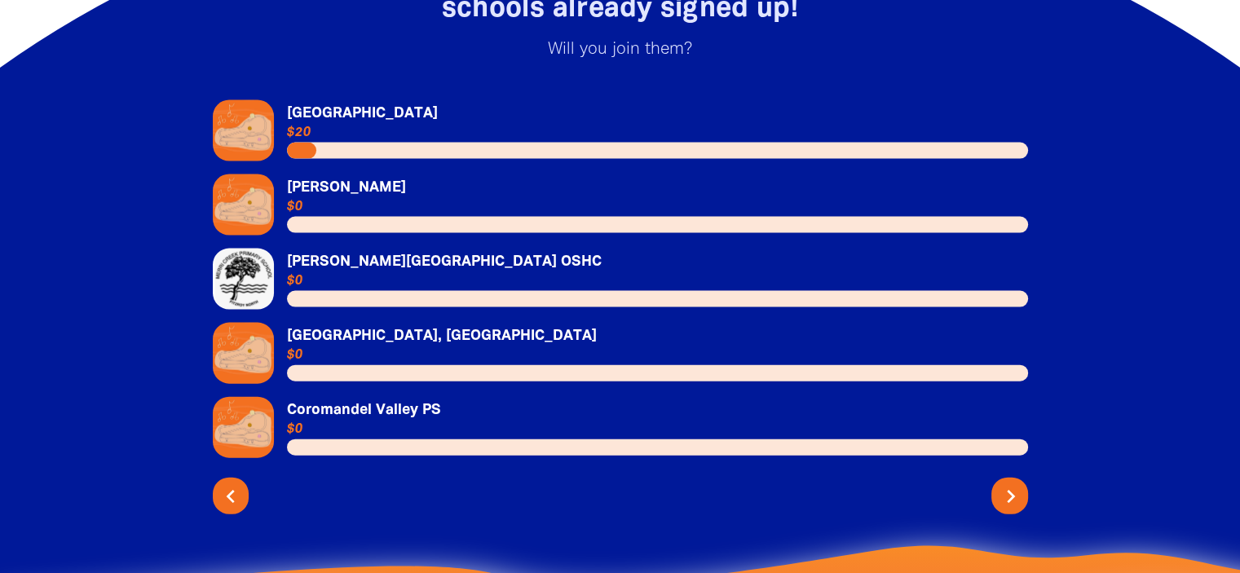
click at [1004, 483] on icon "chevron_right" at bounding box center [1011, 496] width 26 height 26
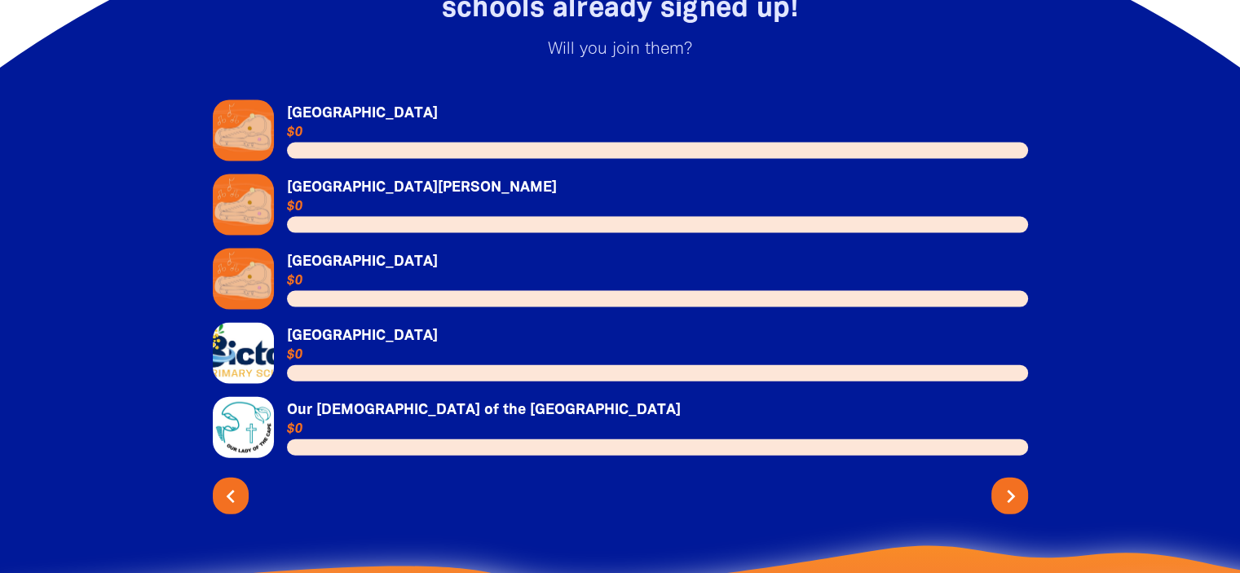
click at [1004, 483] on icon "chevron_right" at bounding box center [1011, 496] width 26 height 26
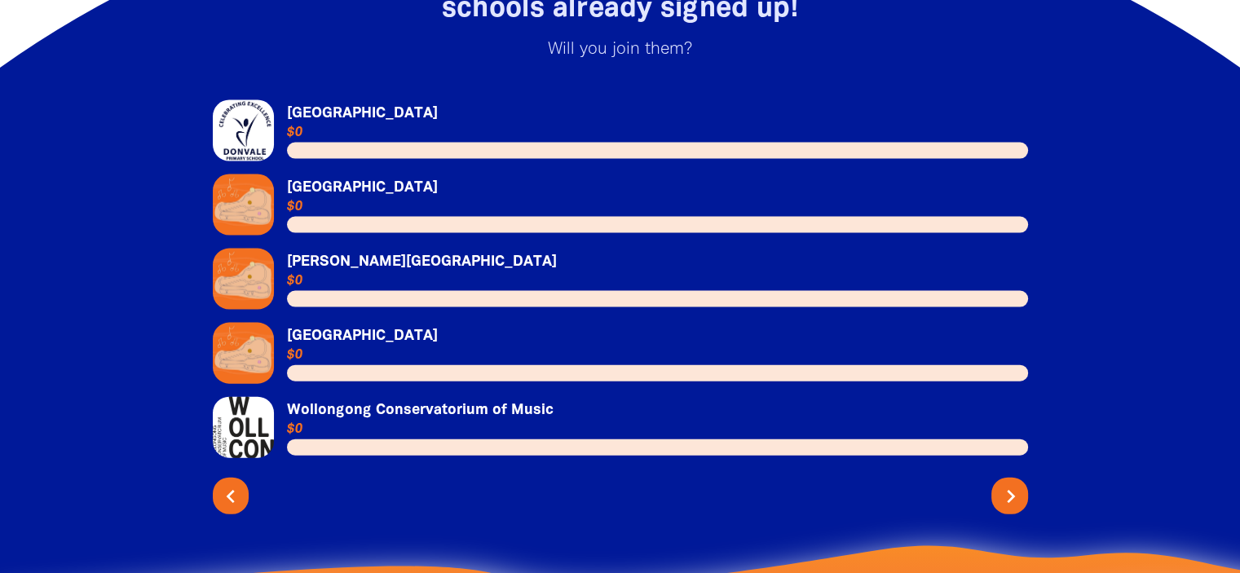
click at [1004, 483] on icon "chevron_right" at bounding box center [1011, 496] width 26 height 26
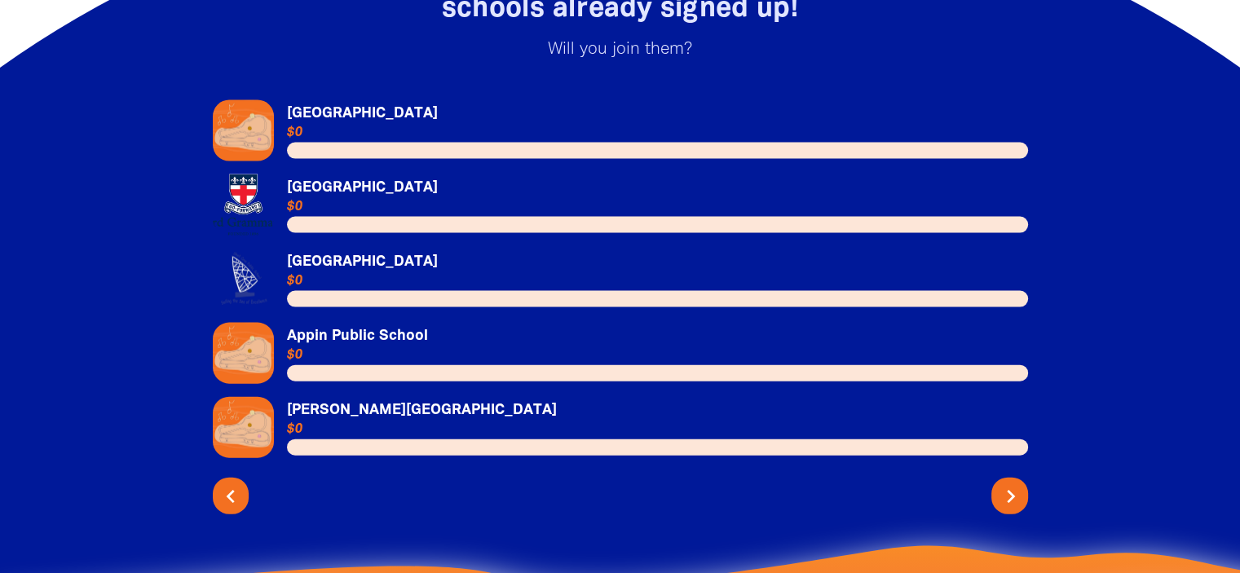
click at [1004, 483] on icon "chevron_right" at bounding box center [1011, 496] width 26 height 26
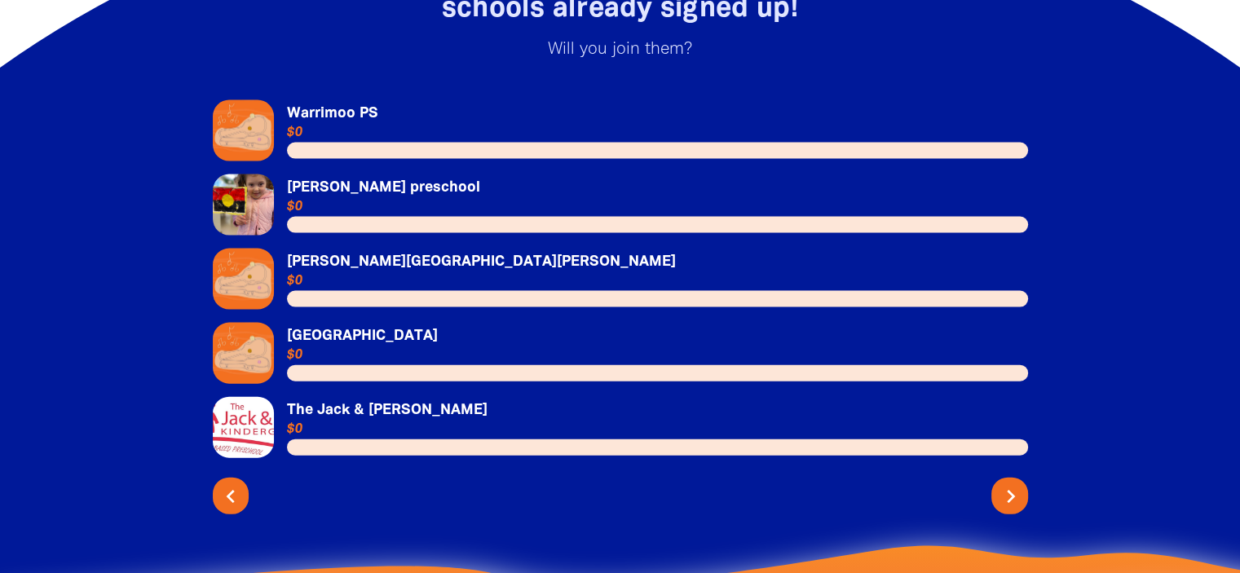
click at [1004, 483] on icon "chevron_right" at bounding box center [1011, 496] width 26 height 26
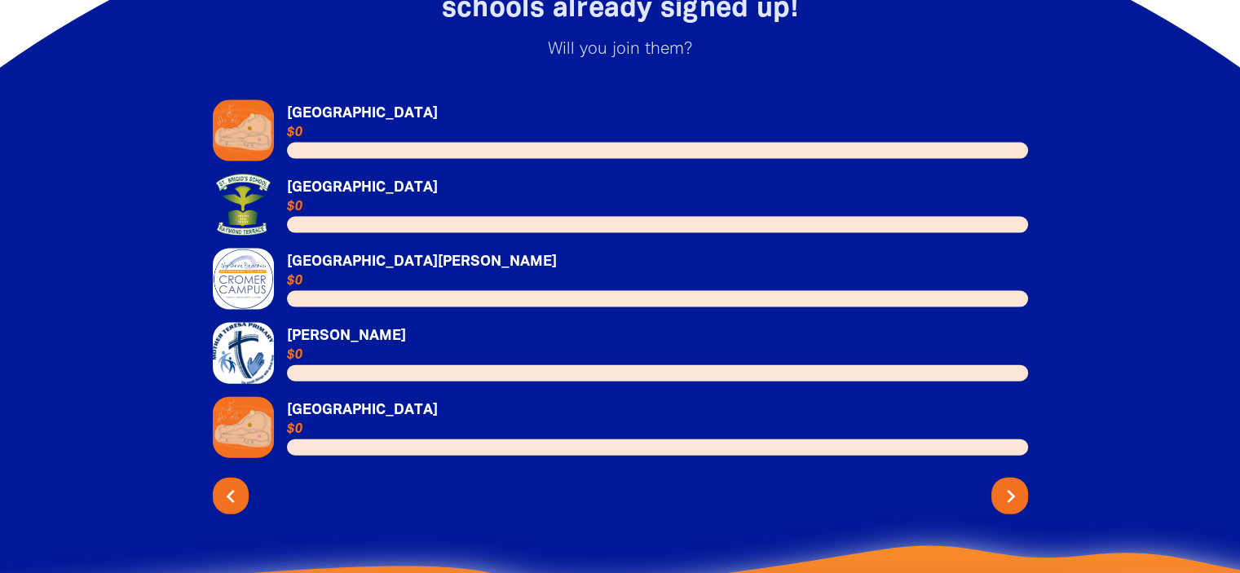
click at [1004, 483] on icon "chevron_right" at bounding box center [1011, 496] width 26 height 26
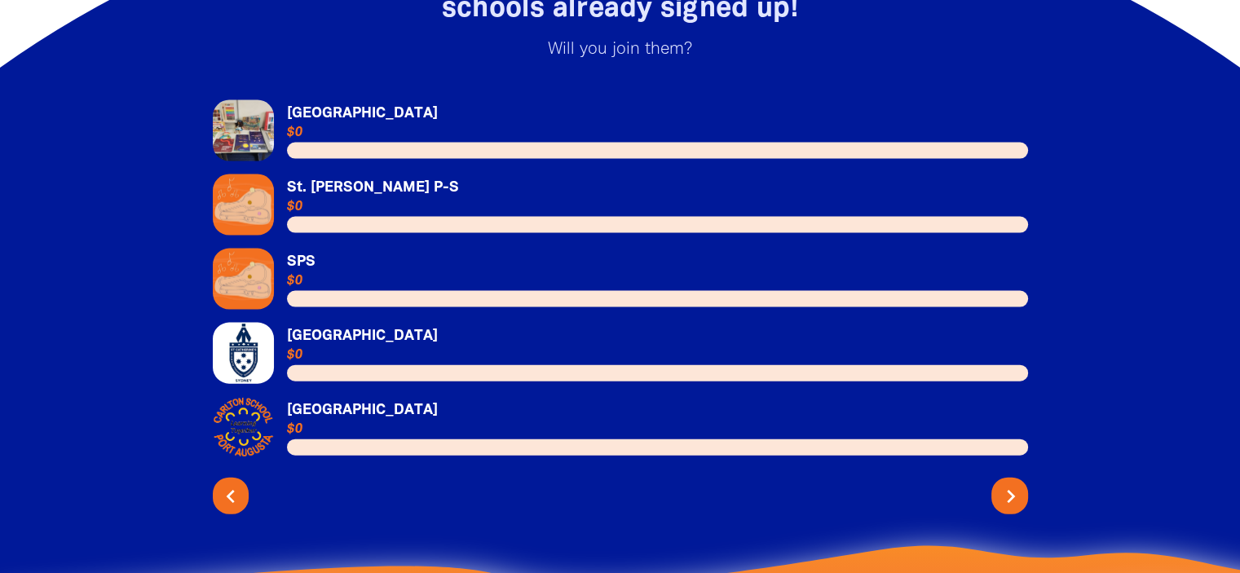
click at [1004, 483] on icon "chevron_right" at bounding box center [1011, 496] width 26 height 26
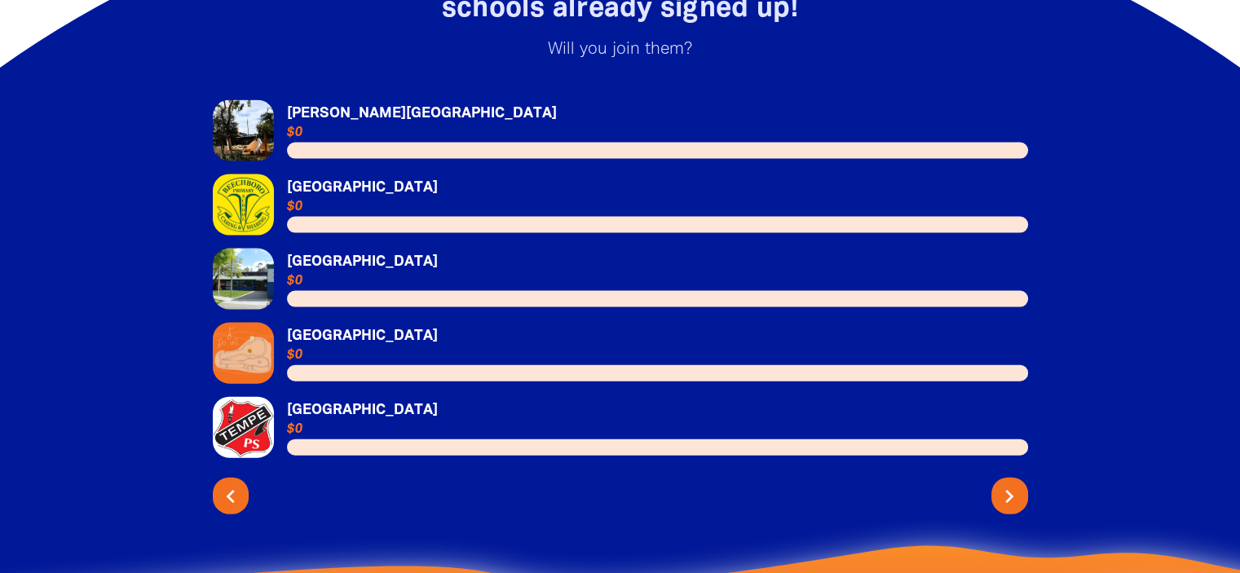
drag, startPoint x: 1004, startPoint y: 469, endPoint x: 727, endPoint y: 549, distance: 288.2
click at [727, 549] on div "95 schools already signed up! Will you join them? Link to Magill School Magill …" at bounding box center [620, 303] width 929 height 779
click at [1011, 483] on icon "chevron_right" at bounding box center [1011, 496] width 26 height 26
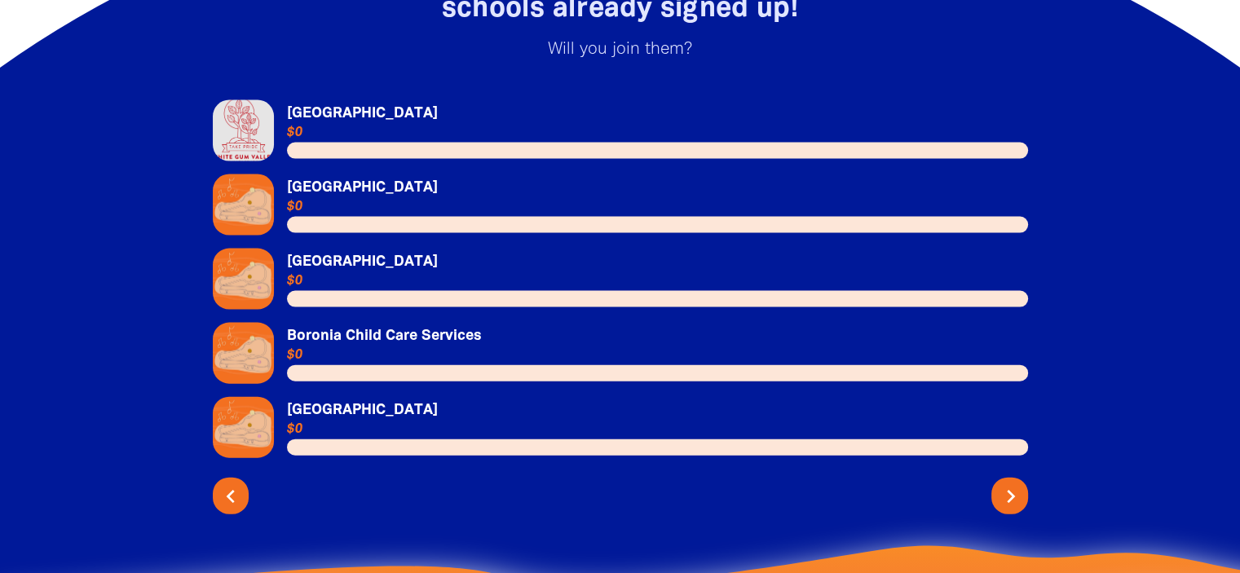
click at [1011, 483] on icon "chevron_right" at bounding box center [1011, 496] width 26 height 26
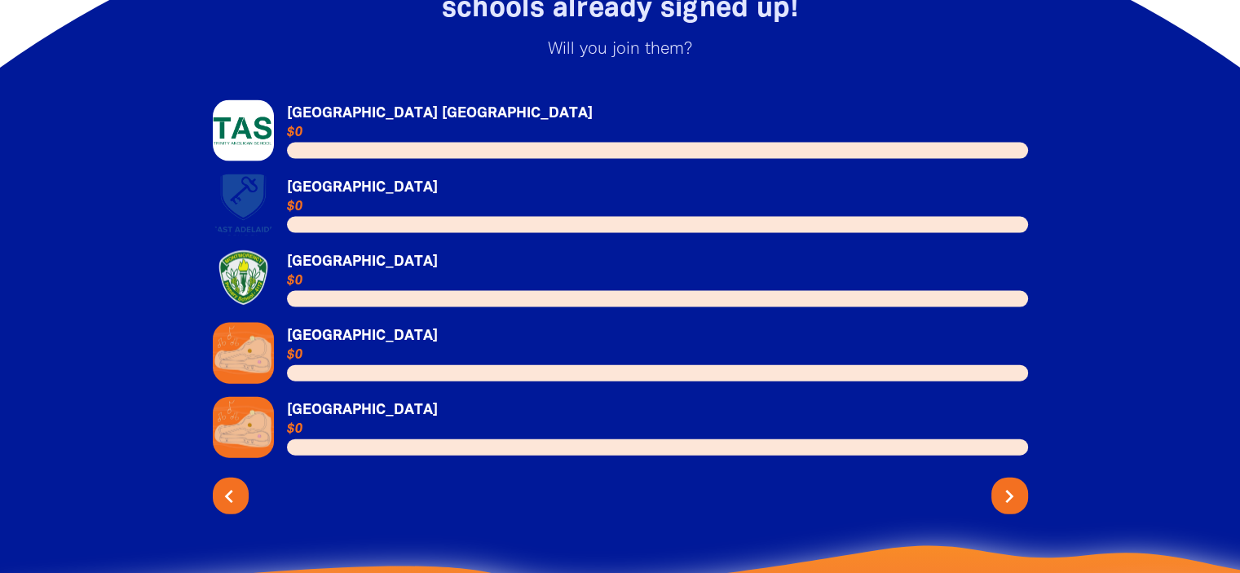
click at [226, 483] on icon "chevron_left" at bounding box center [229, 496] width 26 height 26
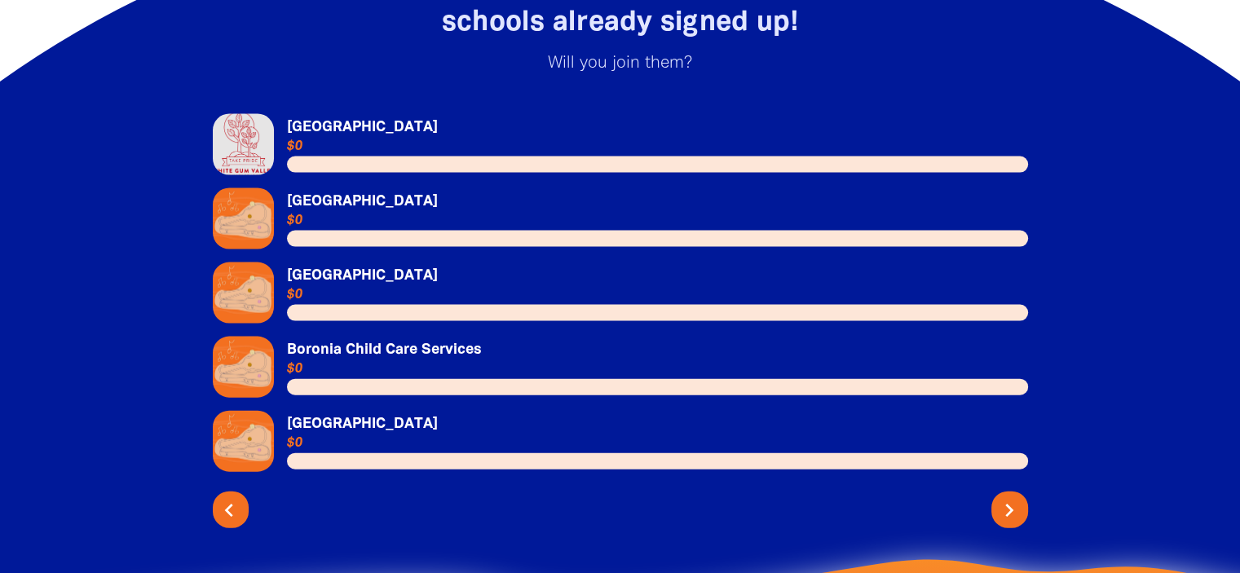
scroll to position [3521, 0]
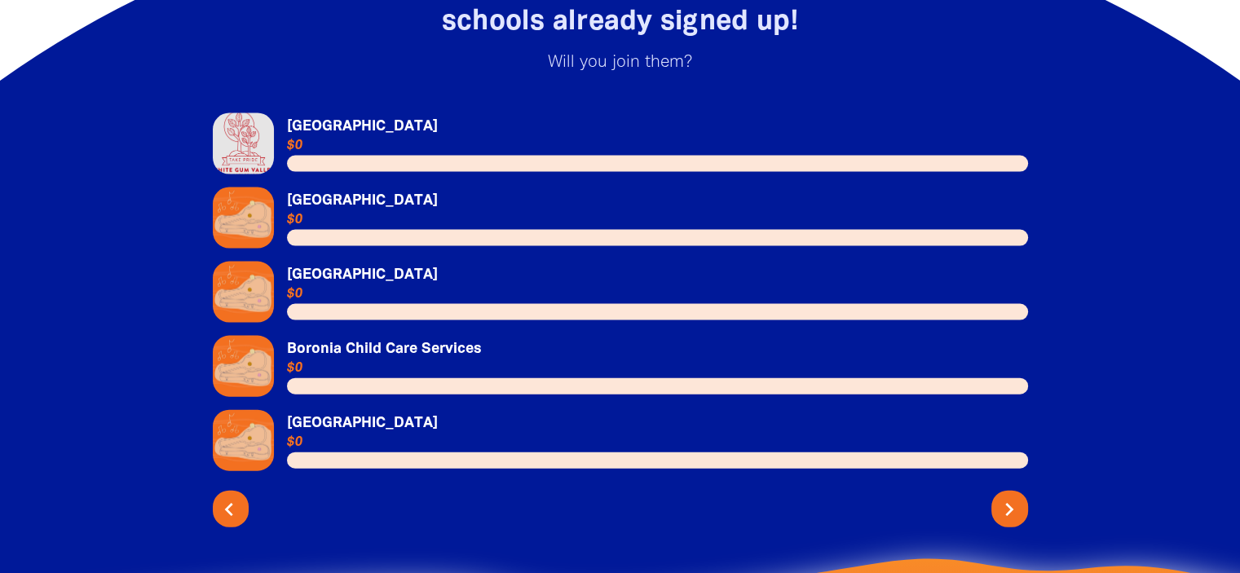
click at [236, 496] on icon "chevron_left" at bounding box center [229, 509] width 26 height 26
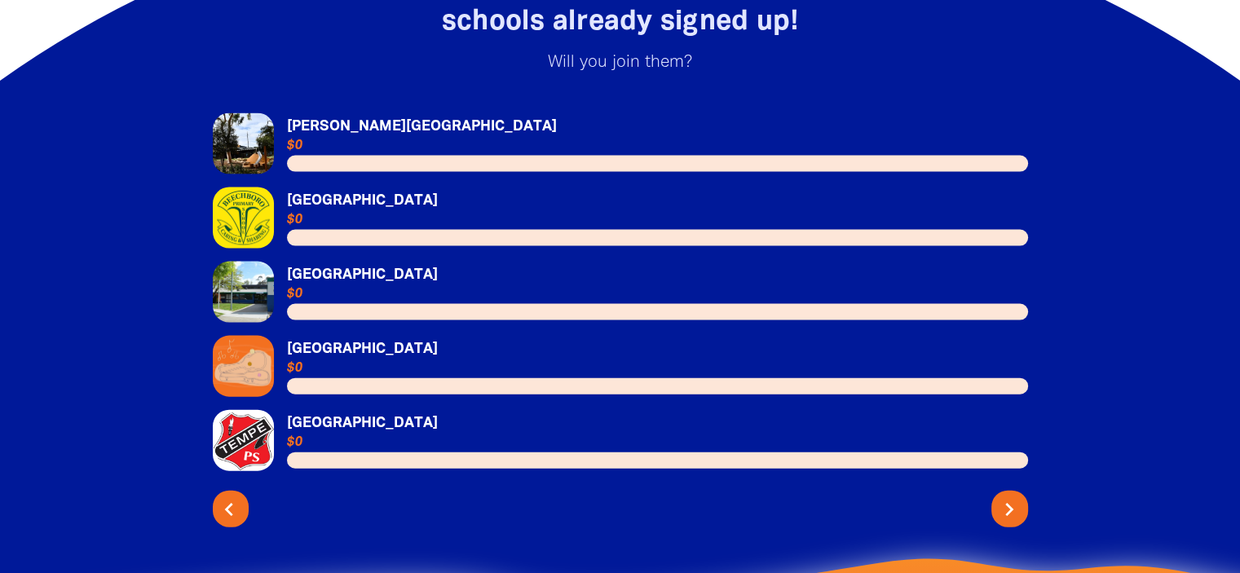
click at [236, 505] on button "chevron_left" at bounding box center [231, 509] width 37 height 37
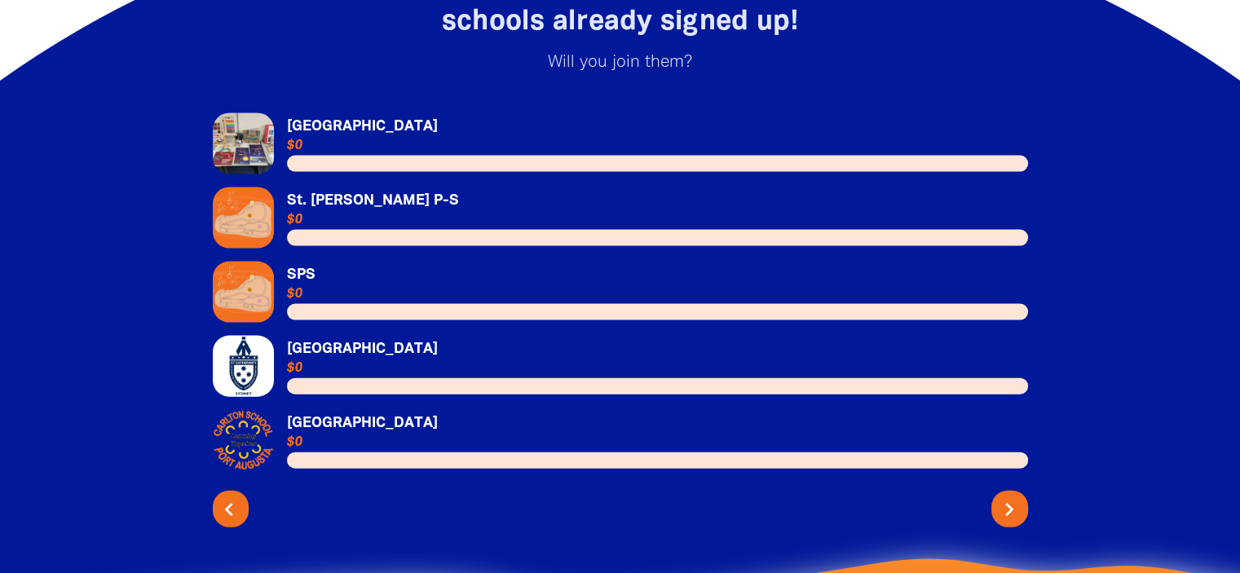
click at [227, 496] on icon "chevron_left" at bounding box center [229, 509] width 26 height 26
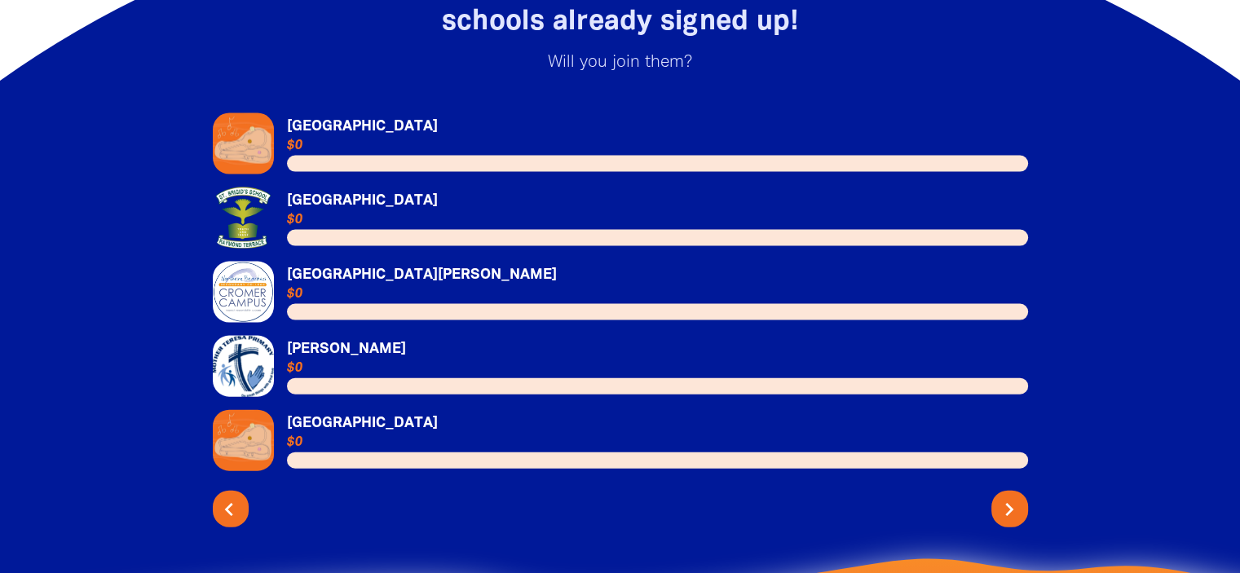
click at [225, 496] on icon "chevron_left" at bounding box center [229, 509] width 26 height 26
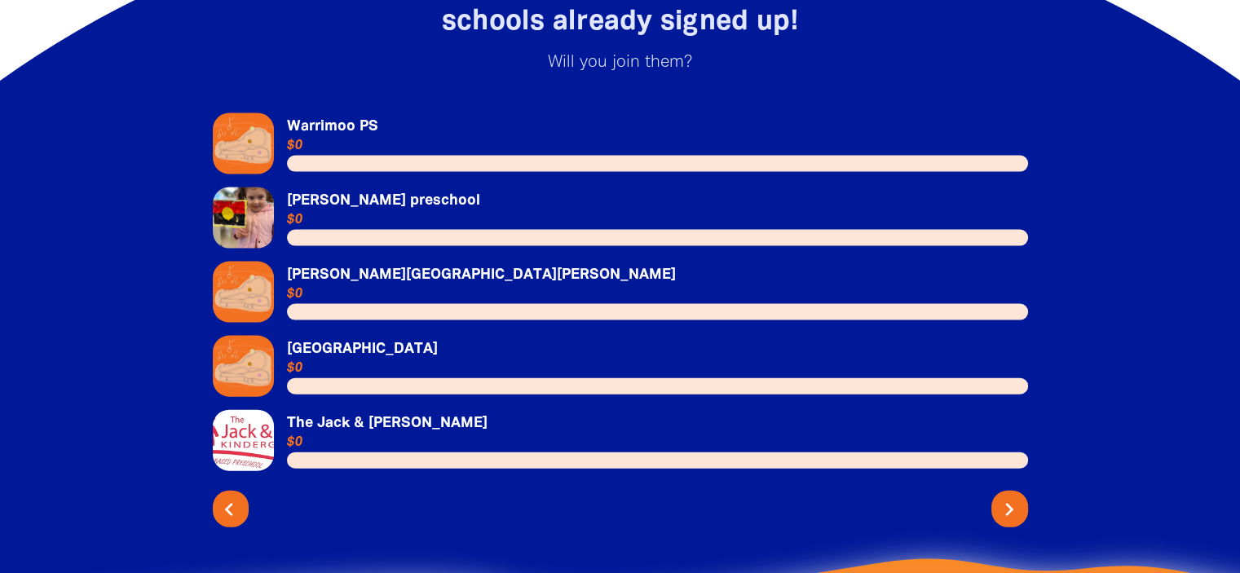
click at [223, 496] on icon "chevron_left" at bounding box center [229, 509] width 26 height 26
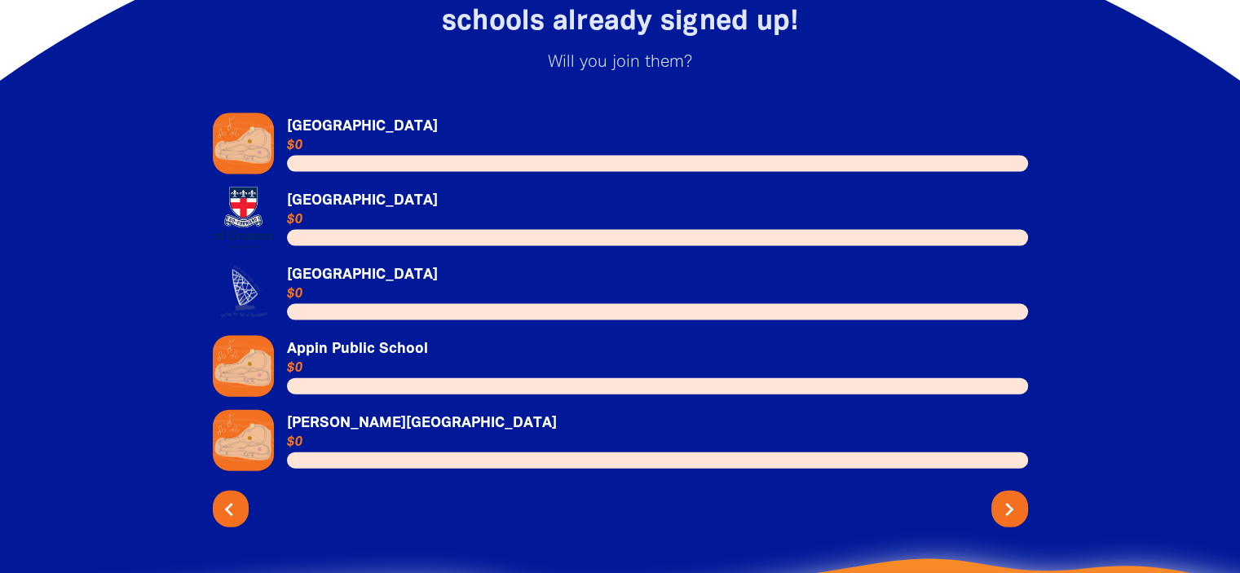
click at [231, 496] on icon "chevron_left" at bounding box center [229, 509] width 26 height 26
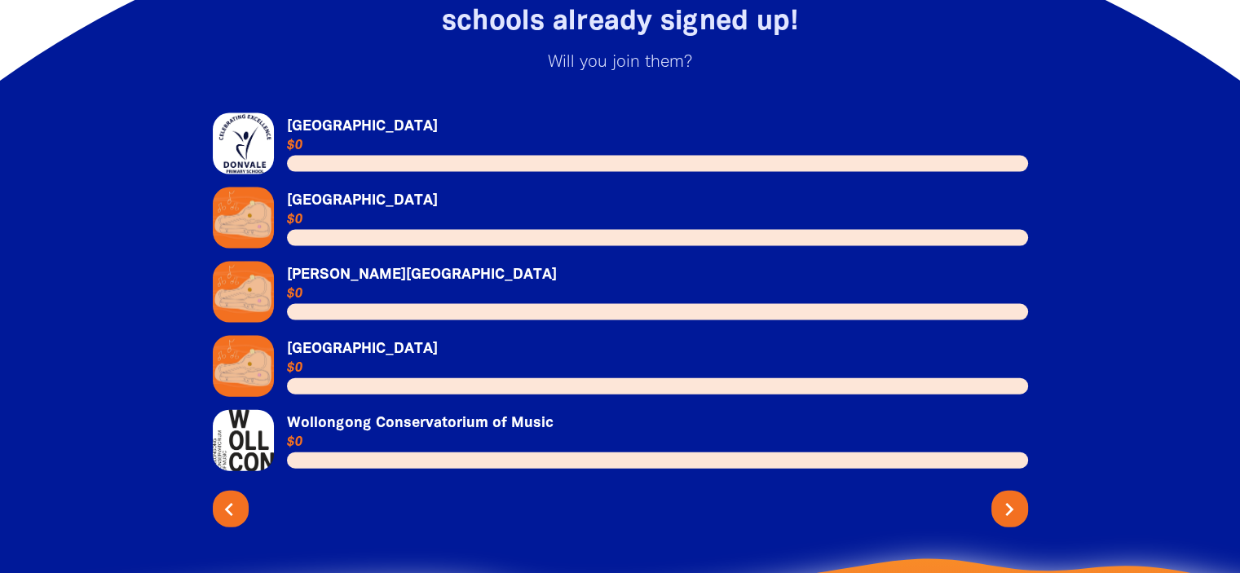
click at [236, 496] on icon "chevron_left" at bounding box center [229, 509] width 26 height 26
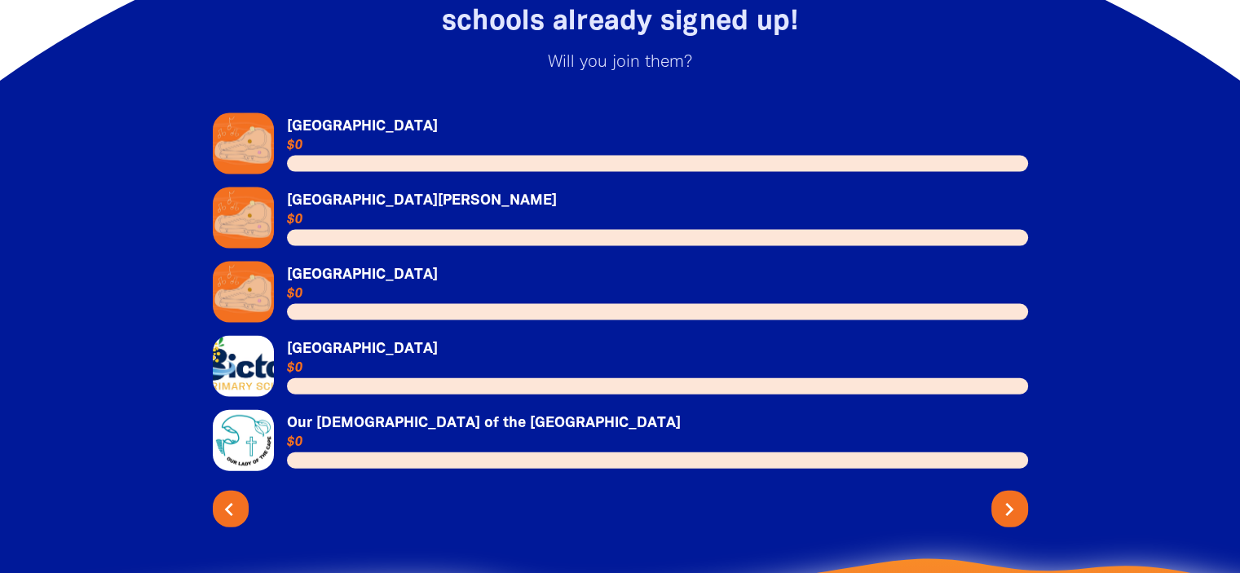
click at [233, 496] on icon "chevron_left" at bounding box center [229, 509] width 26 height 26
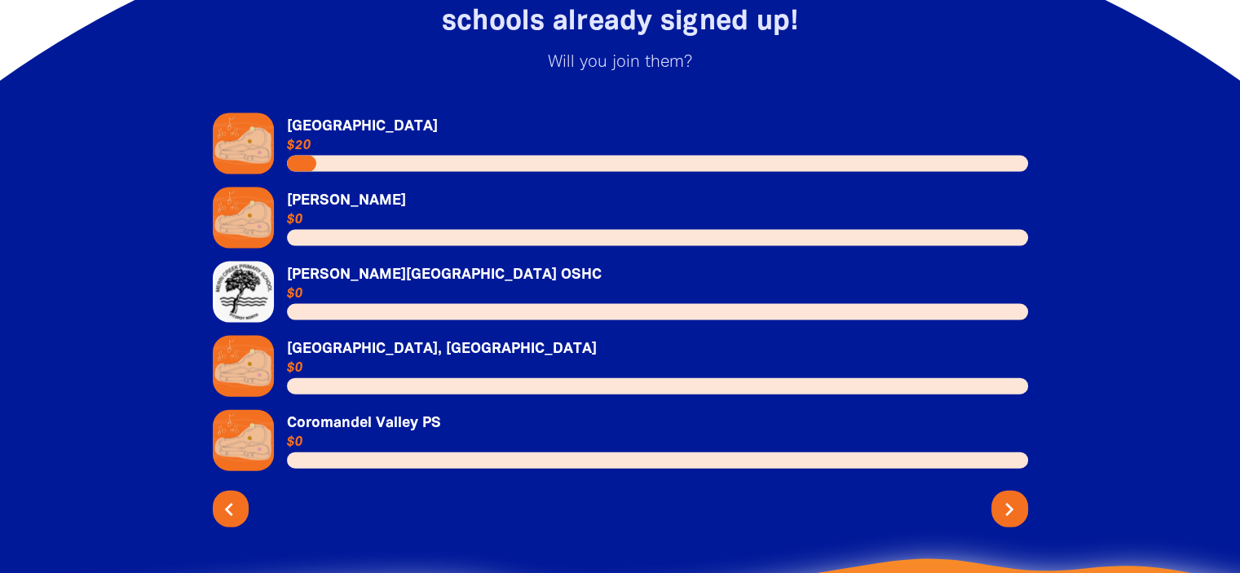
click at [221, 491] on button "chevron_left" at bounding box center [231, 509] width 37 height 37
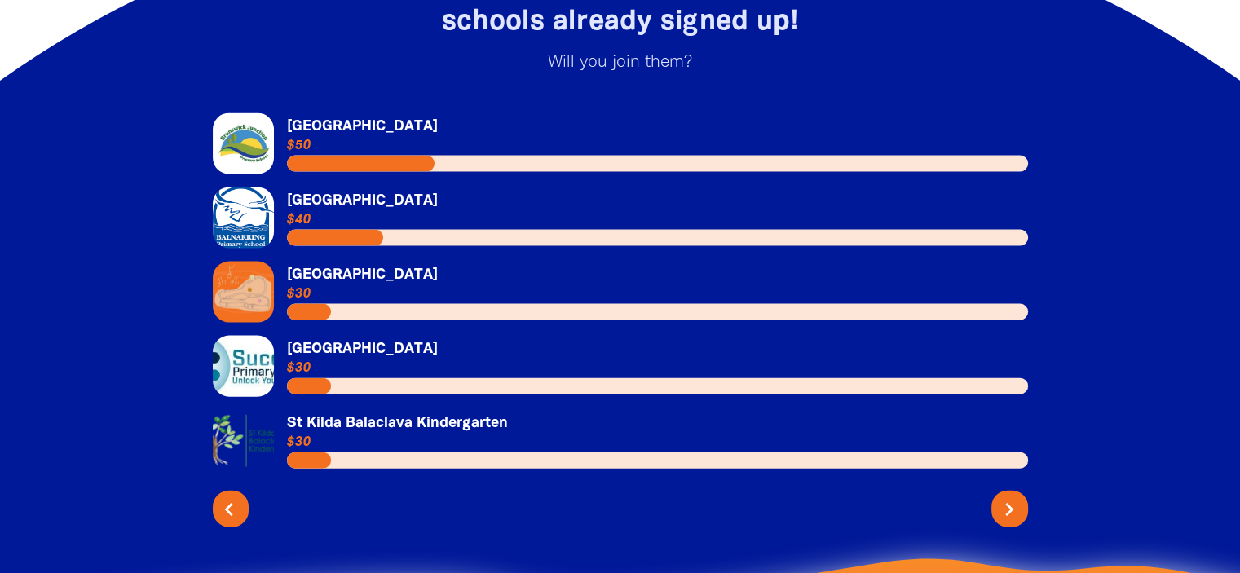
click at [231, 500] on icon "chevron_left" at bounding box center [229, 509] width 26 height 26
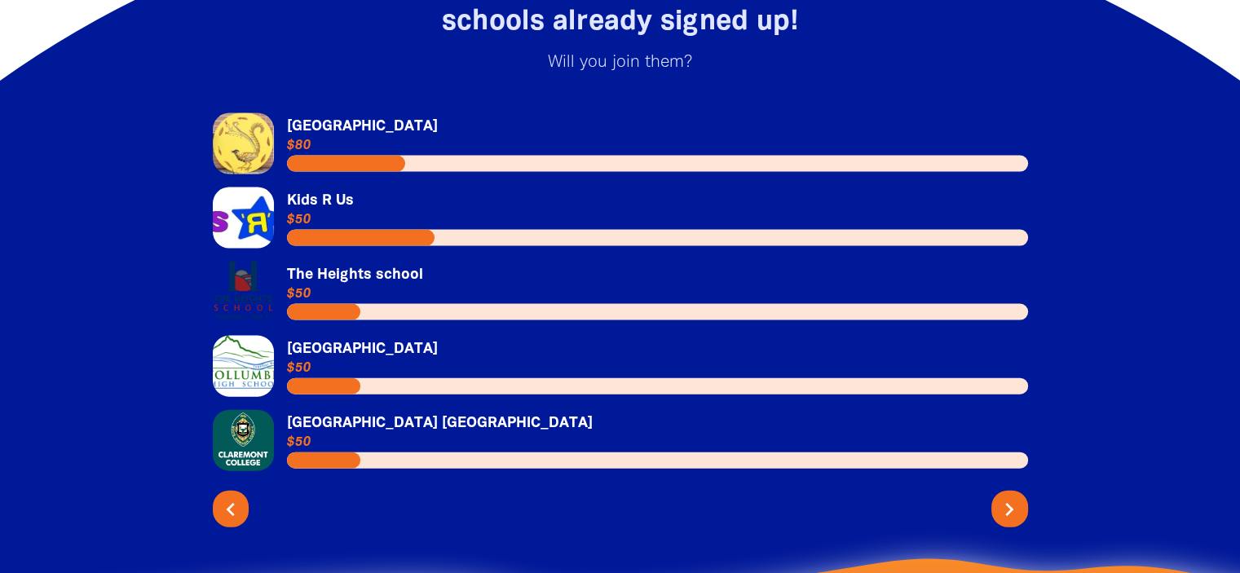
click at [213, 504] on div "chevron_left chevron_right" at bounding box center [620, 505] width 815 height 43
click at [222, 496] on icon "chevron_left" at bounding box center [229, 509] width 26 height 26
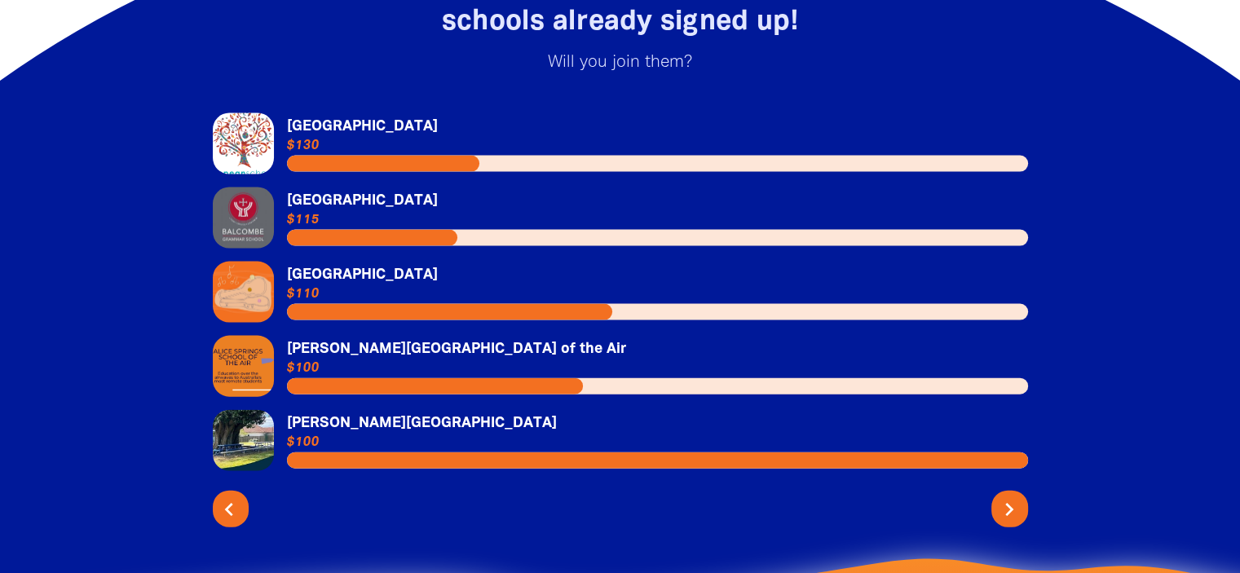
click at [226, 499] on icon "chevron_left" at bounding box center [229, 509] width 26 height 26
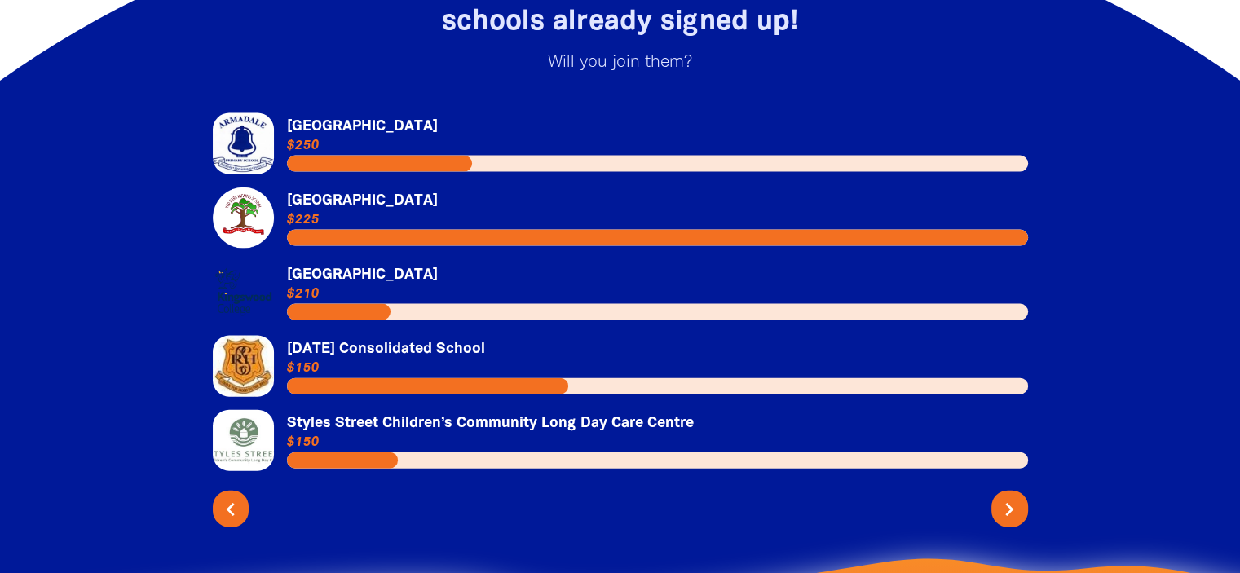
click at [225, 446] on link "Link to Styles Street Children’s Community Long Day Care Centre" at bounding box center [620, 440] width 815 height 61
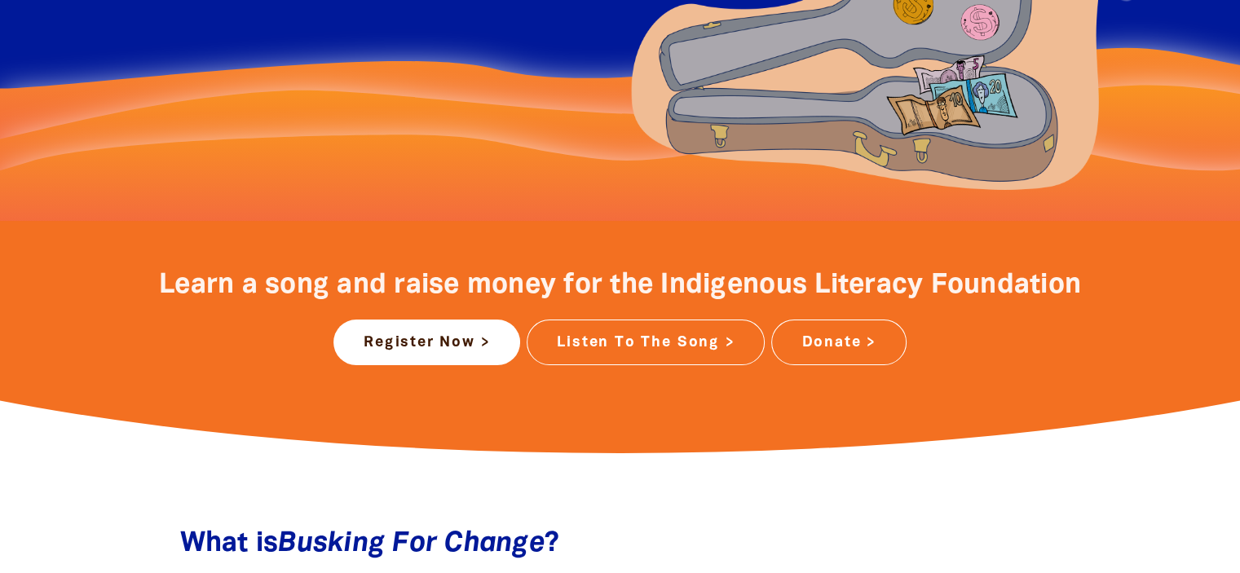
scroll to position [456, 0]
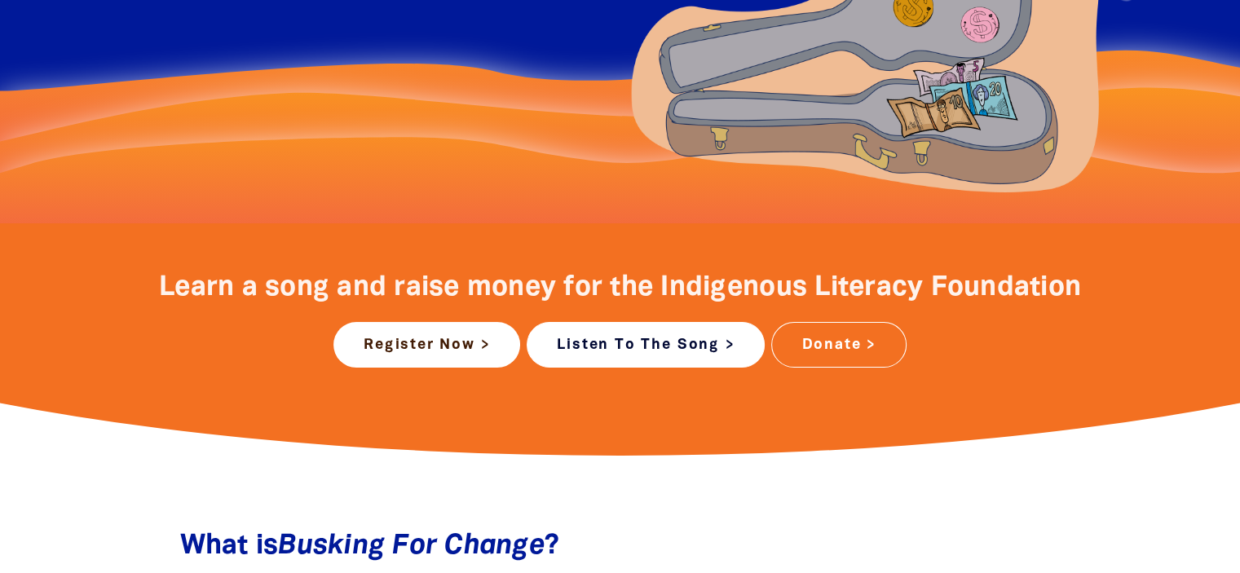
click at [714, 344] on link "Listen To The Song >" at bounding box center [646, 345] width 238 height 46
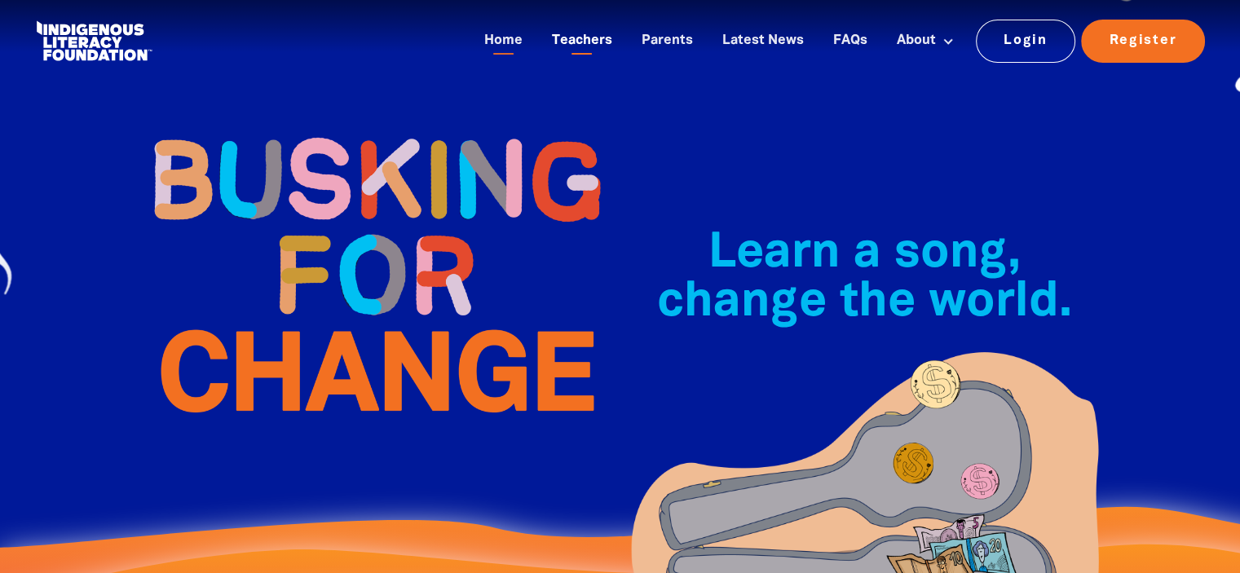
click at [586, 31] on link "Teachers" at bounding box center [582, 41] width 80 height 27
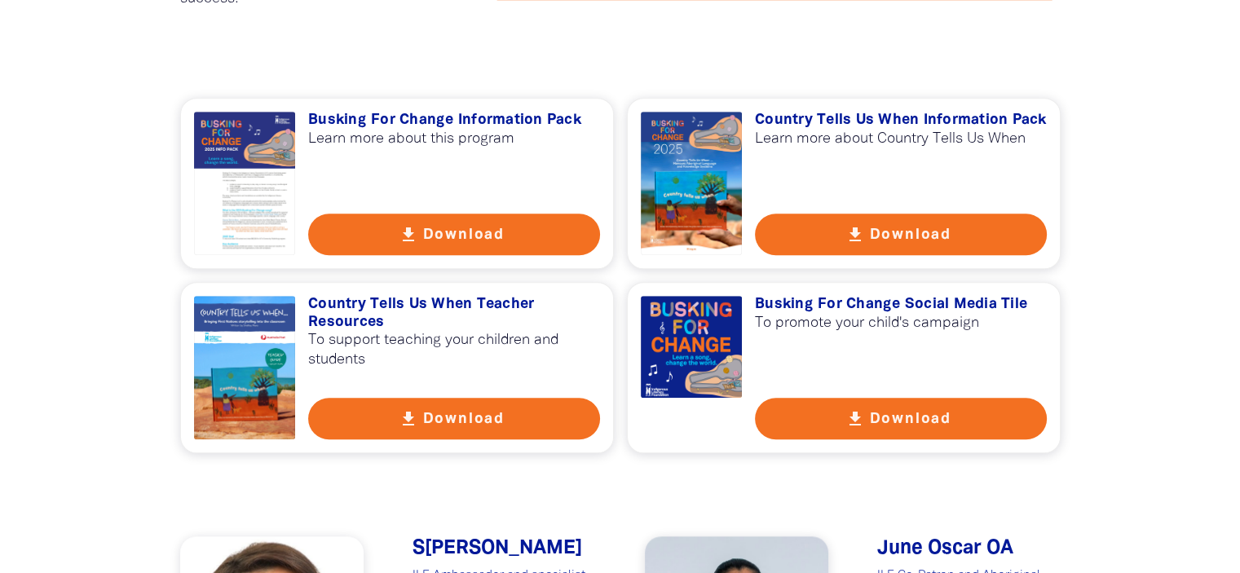
scroll to position [1167, 0]
click at [513, 433] on button "get_app Download" at bounding box center [454, 419] width 292 height 42
